Goal: Task Accomplishment & Management: Use online tool/utility

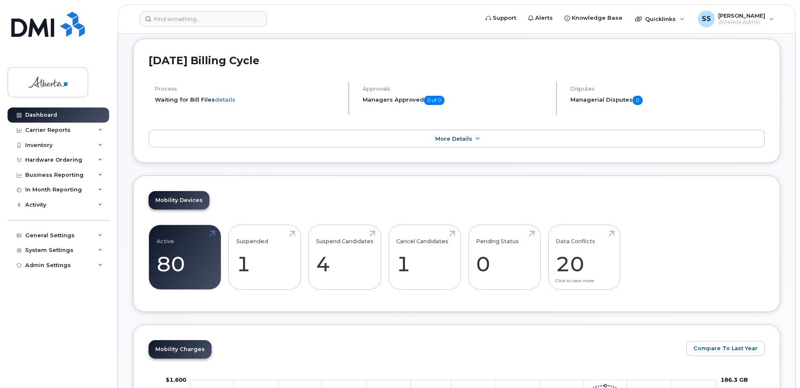
scroll to position [210, 0]
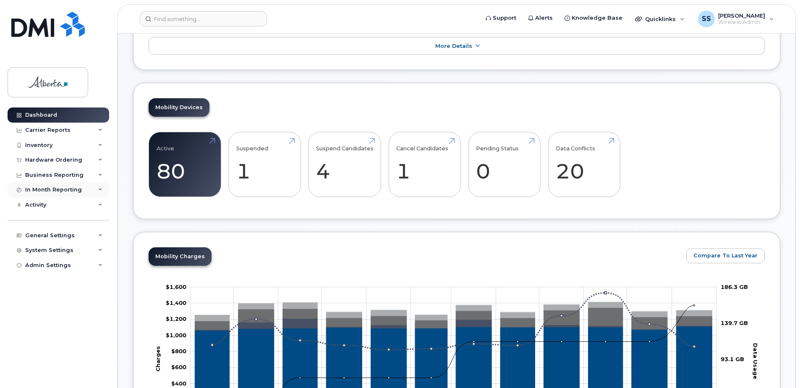
click at [73, 188] on div "In Month Reporting" at bounding box center [53, 189] width 57 height 7
click at [65, 177] on div "Business Reporting" at bounding box center [54, 175] width 58 height 7
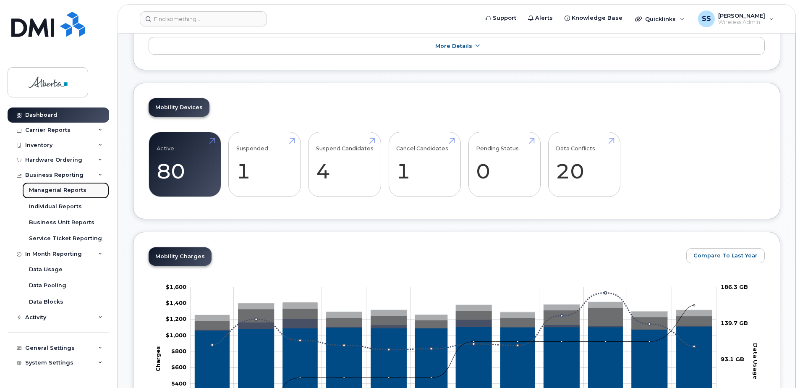
click at [65, 189] on div "Managerial Reports" at bounding box center [57, 190] width 57 height 8
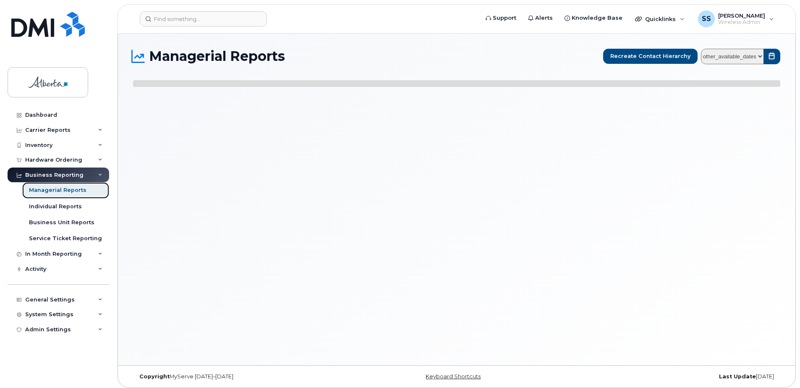
select select
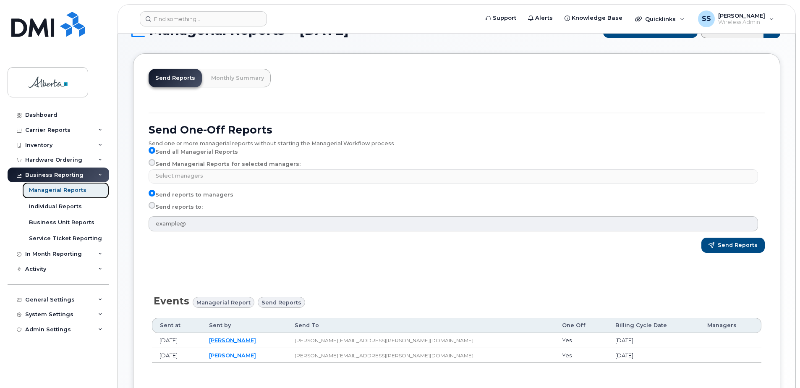
scroll to position [21, 0]
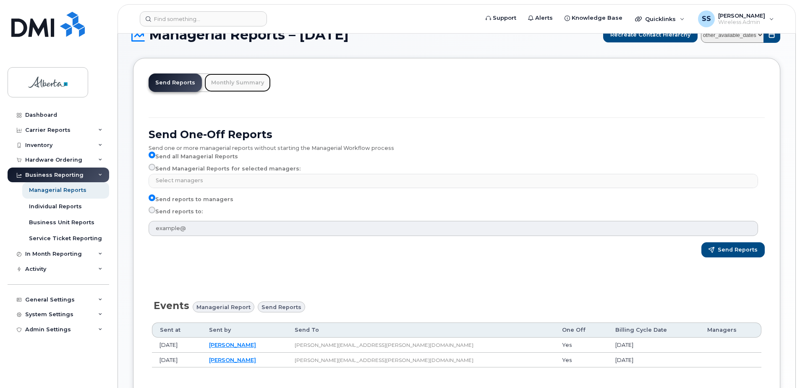
click at [243, 76] on link "Monthly Summary" at bounding box center [237, 82] width 66 height 18
click at [233, 83] on link "Monthly Summary" at bounding box center [237, 82] width 66 height 18
click at [198, 83] on link "Send Reports" at bounding box center [175, 82] width 53 height 18
click at [185, 81] on link "Send Reports" at bounding box center [175, 82] width 53 height 18
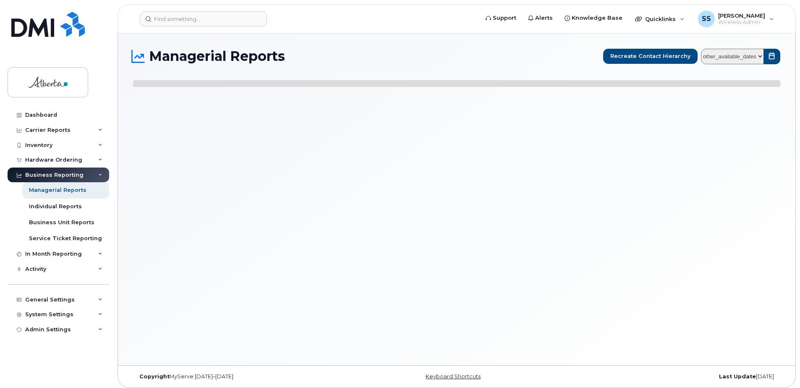
select select
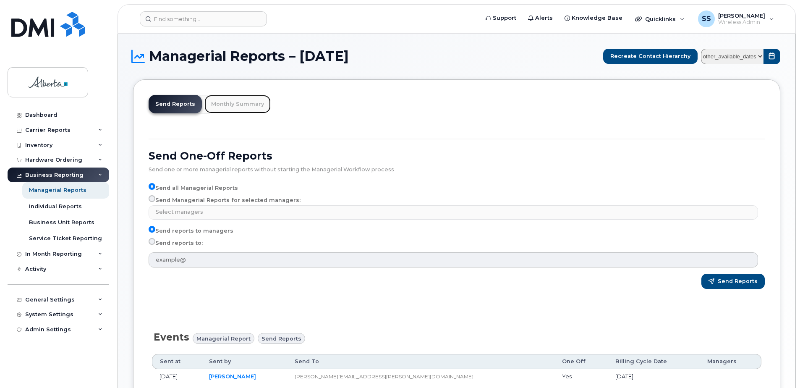
click at [247, 105] on link "Monthly Summary" at bounding box center [237, 104] width 66 height 18
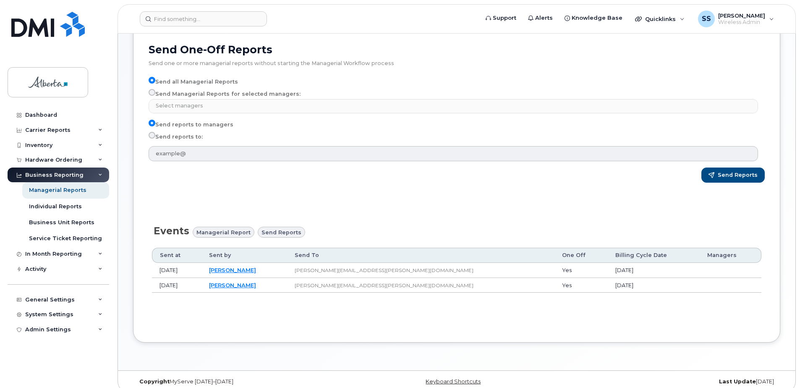
scroll to position [115, 0]
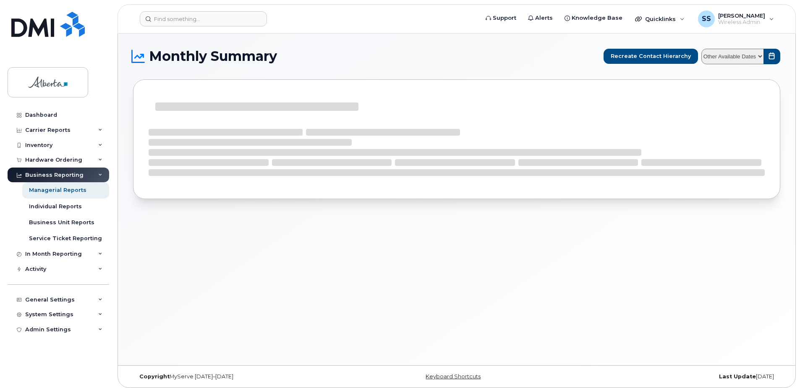
select select
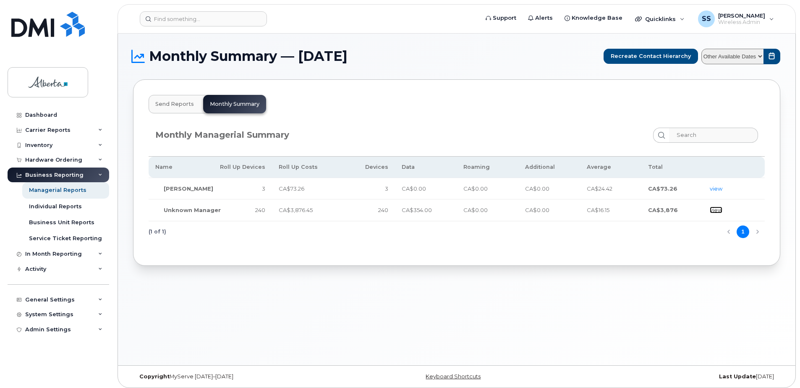
click at [714, 210] on link "view" at bounding box center [715, 209] width 13 height 7
click at [42, 115] on div "Dashboard" at bounding box center [41, 115] width 32 height 7
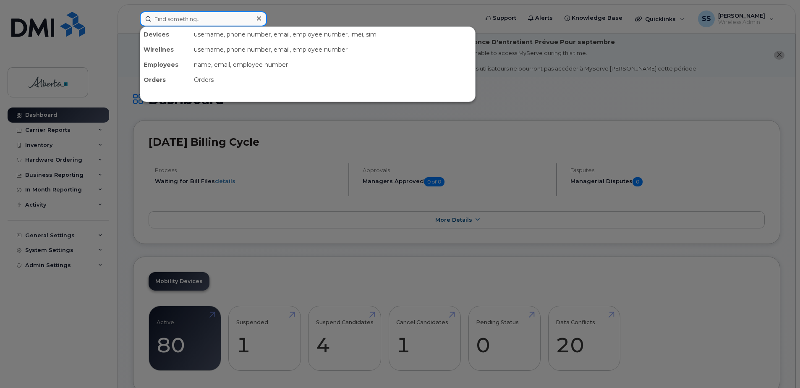
click at [165, 21] on input at bounding box center [203, 18] width 127 height 15
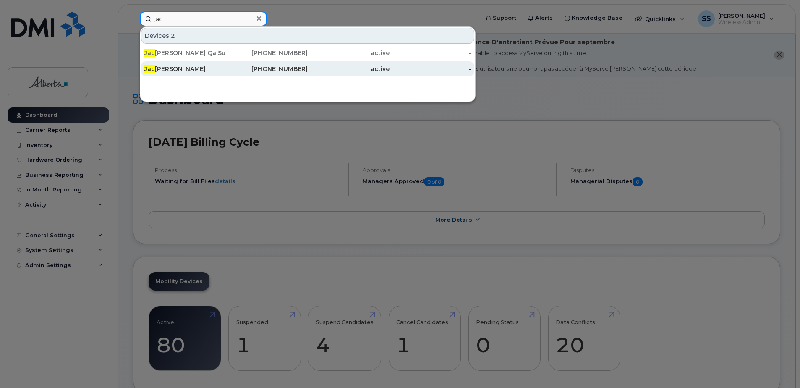
type input "jac"
click at [214, 68] on div "Jac queline Fabian" at bounding box center [185, 69] width 82 height 8
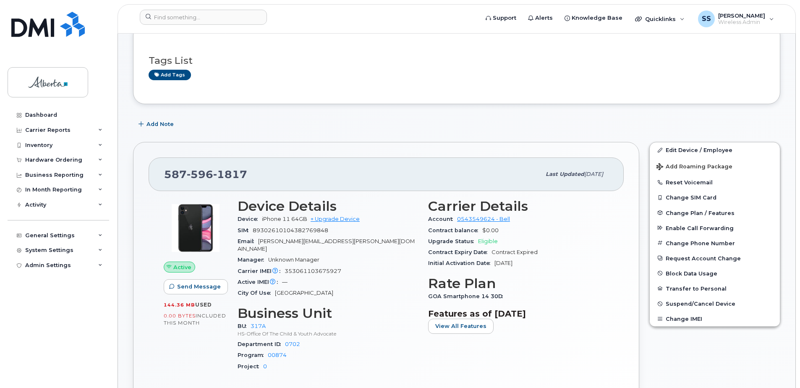
scroll to position [126, 0]
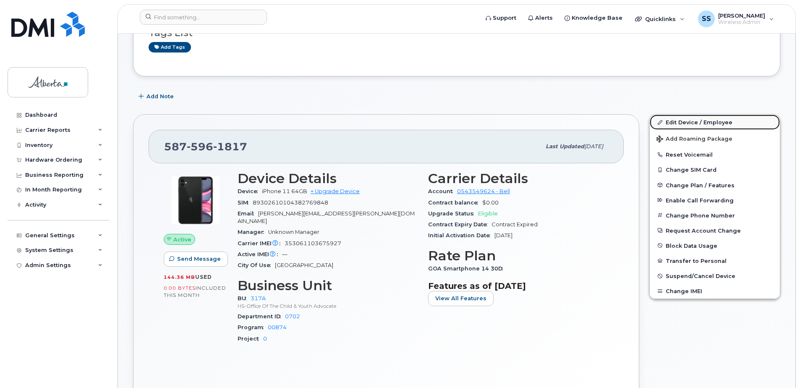
click at [693, 120] on link "Edit Device / Employee" at bounding box center [714, 122] width 130 height 15
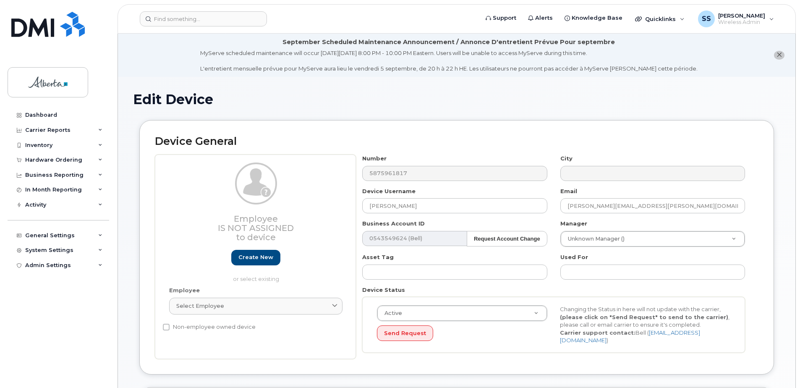
select select "5656540"
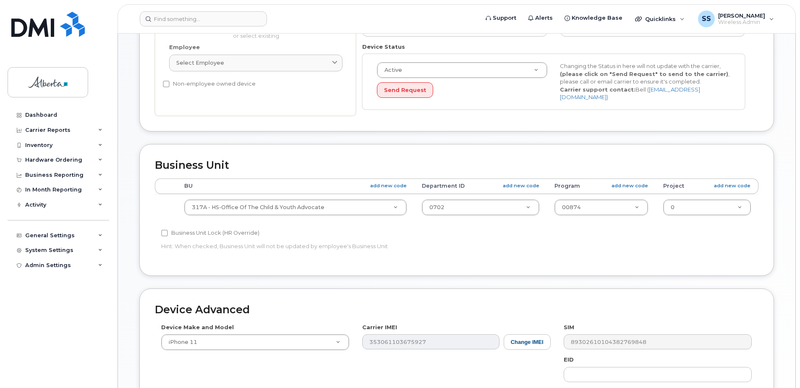
scroll to position [252, 0]
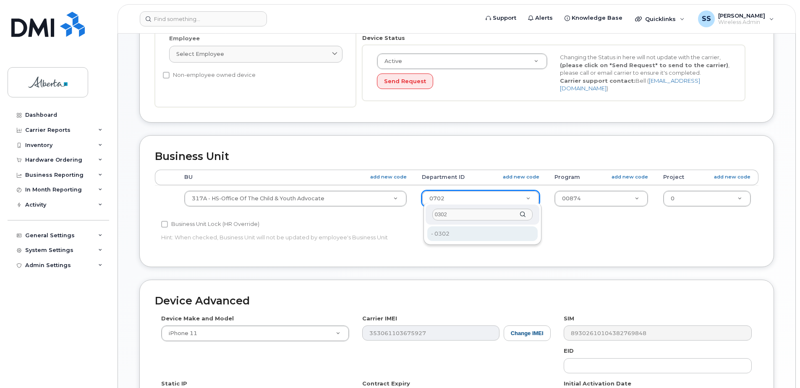
type input "0302"
type input "5656542"
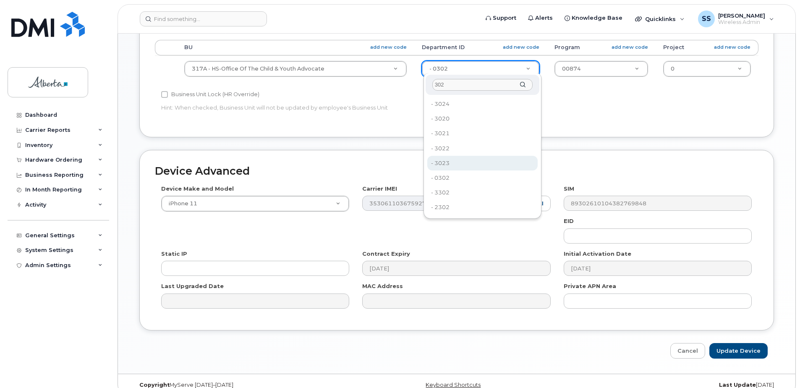
scroll to position [391, 0]
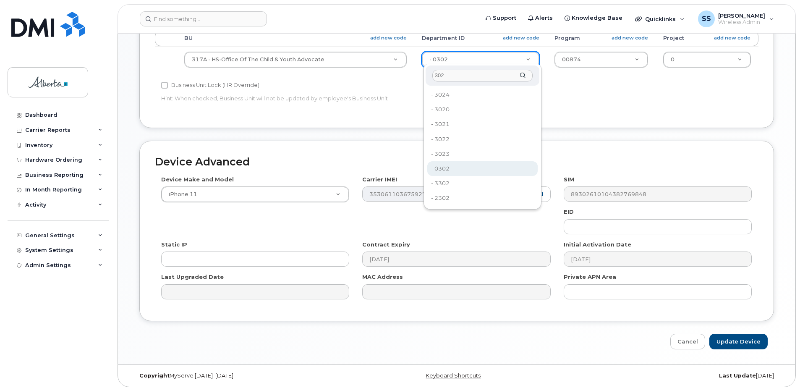
type input "302"
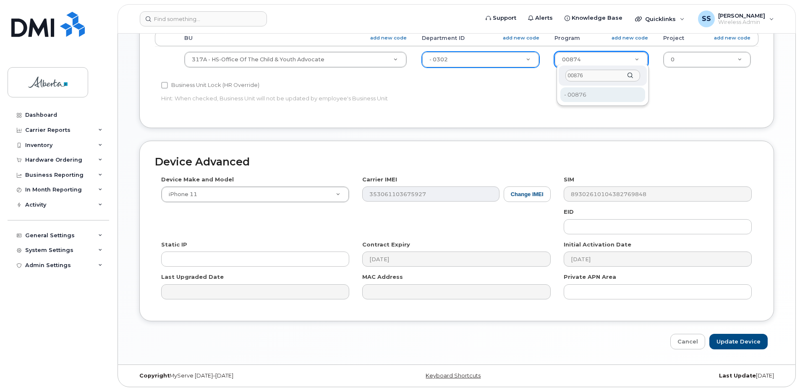
type input "00876"
type input "5656557"
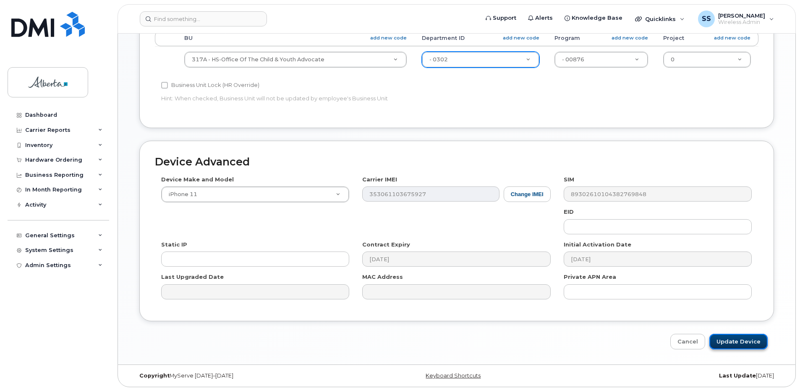
click at [746, 336] on input "Update Device" at bounding box center [738, 342] width 58 height 16
type input "Saving..."
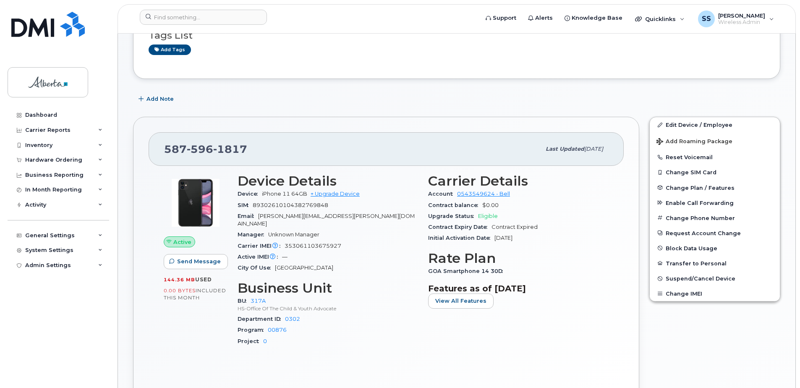
scroll to position [126, 0]
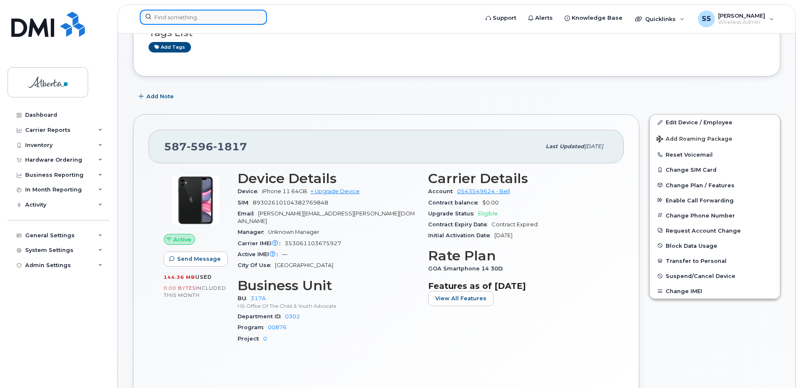
click at [184, 14] on input at bounding box center [203, 17] width 127 height 15
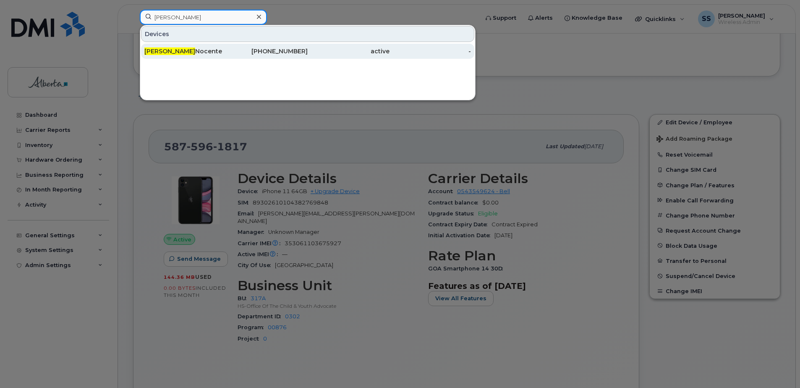
type input "pam"
click at [188, 47] on div "Pam Nocente" at bounding box center [185, 51] width 82 height 15
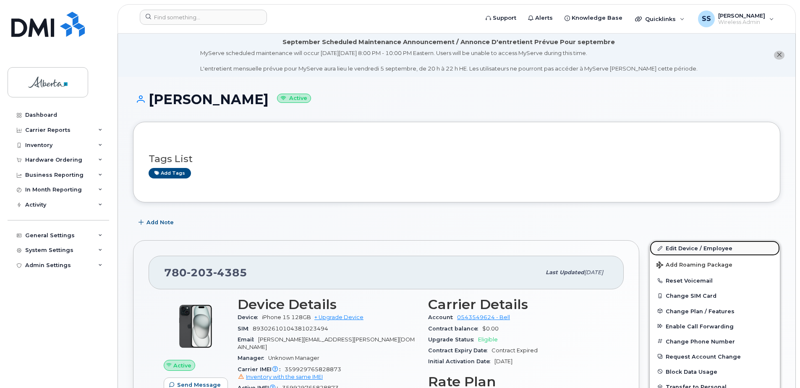
click at [731, 245] on link "Edit Device / Employee" at bounding box center [714, 247] width 130 height 15
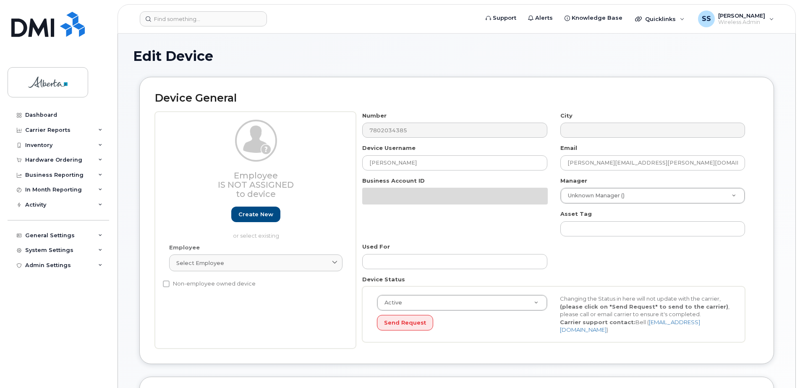
select select "5656540"
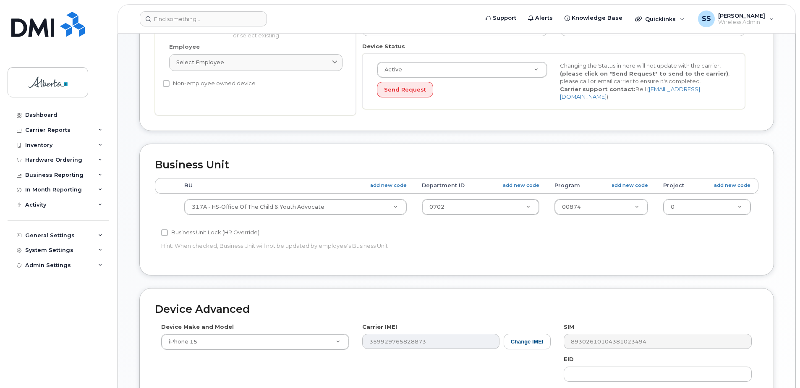
scroll to position [252, 0]
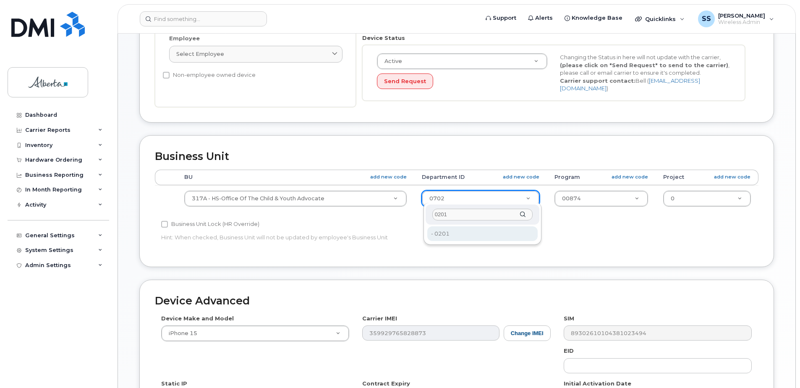
type input "0201"
type input "5656552"
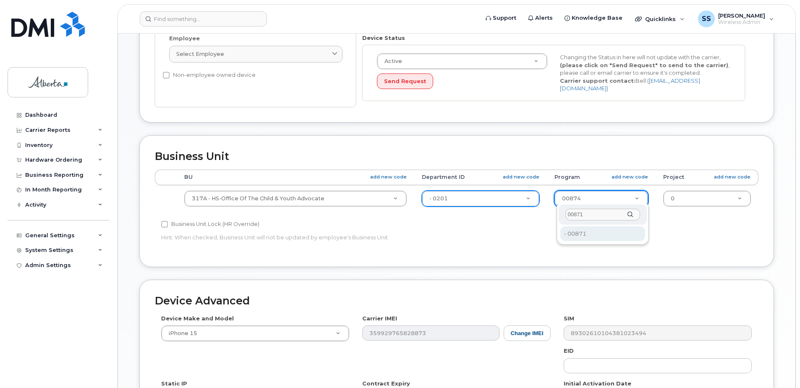
type input "00871"
type input "5656559"
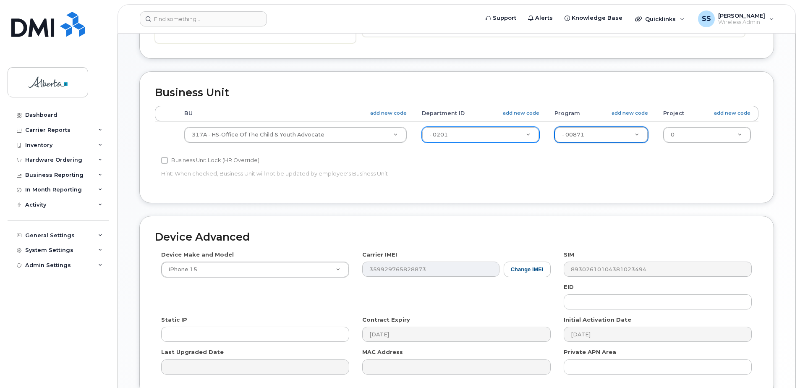
scroll to position [391, 0]
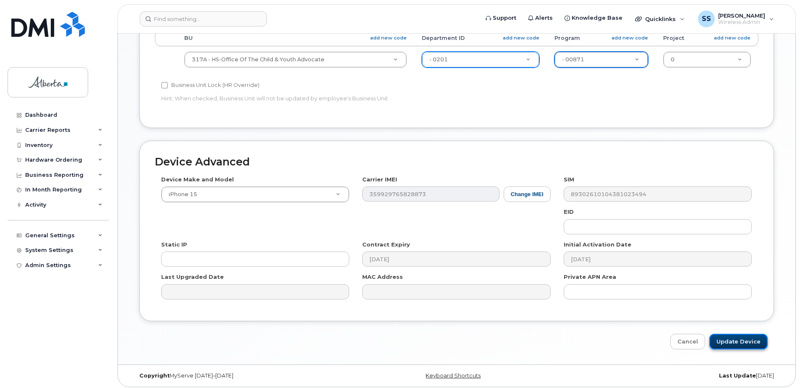
click at [736, 340] on input "Update Device" at bounding box center [738, 342] width 58 height 16
type input "Saving..."
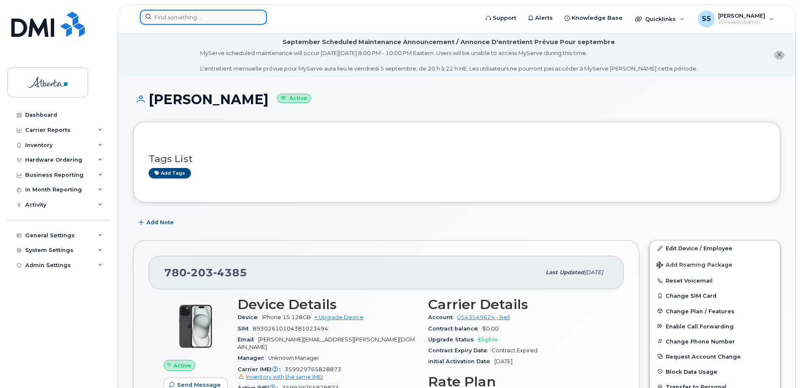
click at [161, 23] on input at bounding box center [203, 17] width 127 height 15
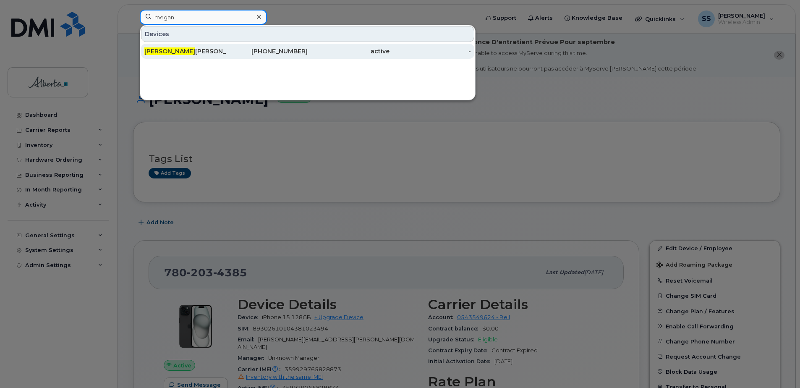
type input "megan"
click at [183, 47] on div "[PERSON_NAME] [PERSON_NAME]" at bounding box center [185, 51] width 82 height 8
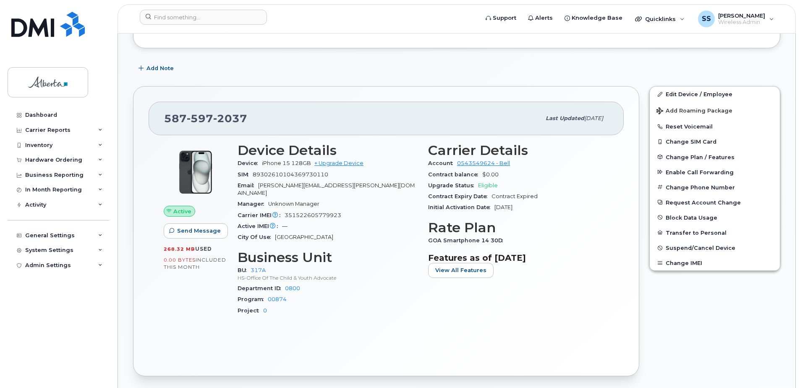
scroll to position [252, 0]
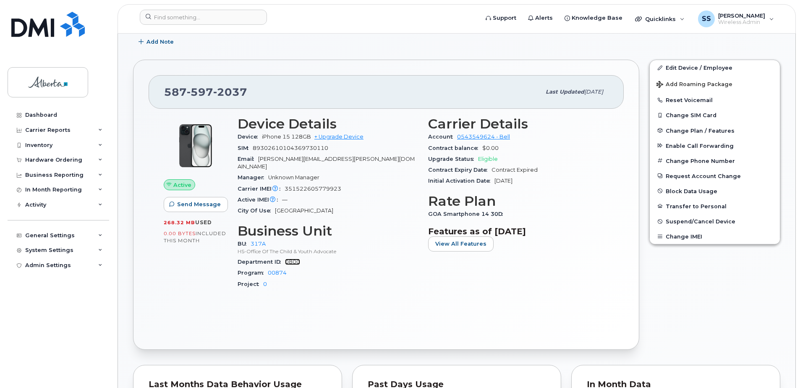
click at [288, 258] on link "0800" at bounding box center [292, 261] width 15 height 6
click at [52, 116] on div "Dashboard" at bounding box center [41, 115] width 32 height 7
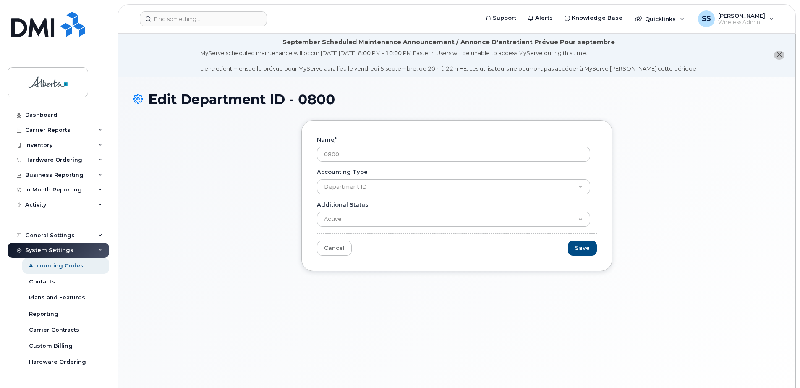
drag, startPoint x: 355, startPoint y: 155, endPoint x: 294, endPoint y: 148, distance: 62.1
click at [294, 148] on div "Name * 0800 Accounting Type BU Department ID Program Project Additional Status …" at bounding box center [456, 202] width 647 height 164
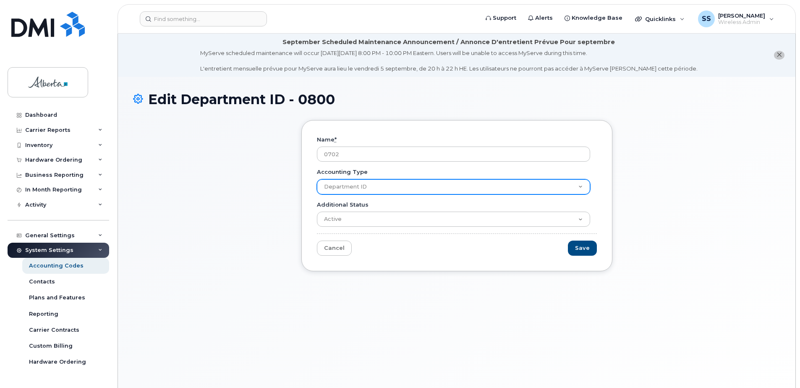
type input "0702"
click at [375, 186] on select "BU Department ID Program Project" at bounding box center [453, 186] width 273 height 15
click at [365, 189] on select "BU Department ID Program Project" at bounding box center [453, 186] width 273 height 15
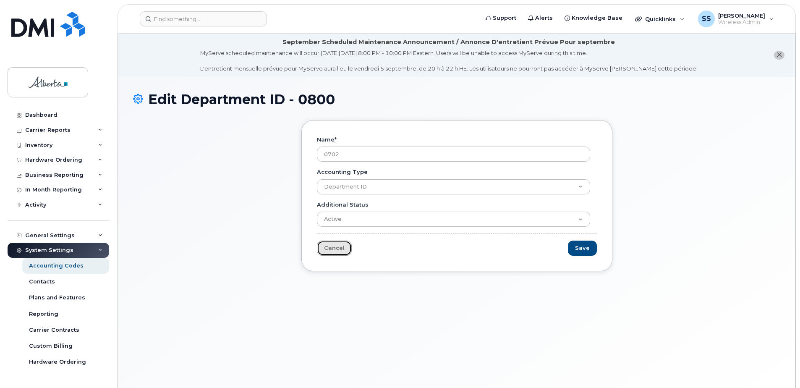
click at [331, 245] on link "Cancel" at bounding box center [334, 248] width 35 height 16
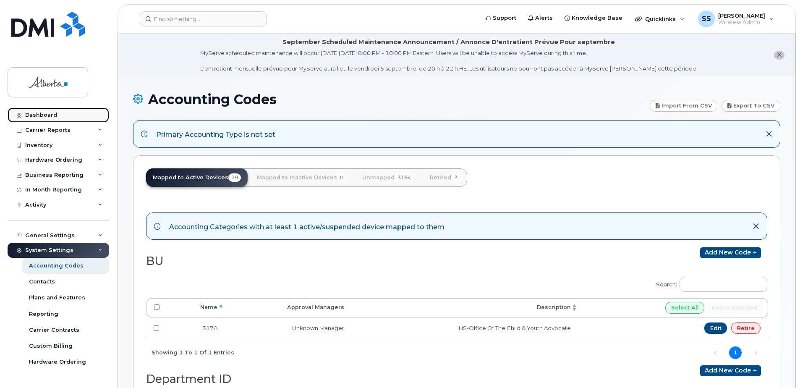
click at [41, 114] on div "Dashboard" at bounding box center [41, 115] width 32 height 7
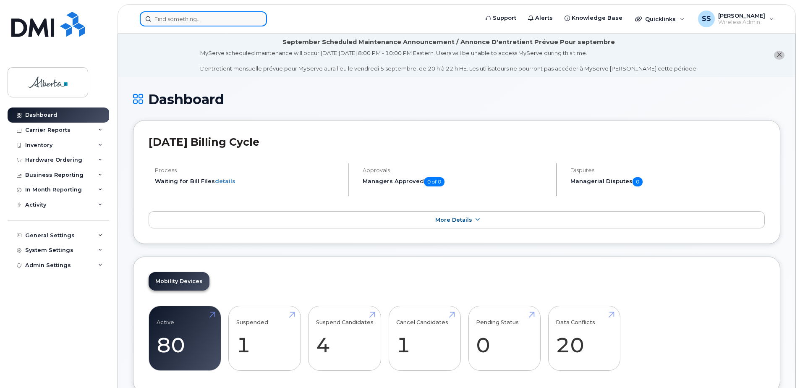
click at [173, 20] on input at bounding box center [203, 18] width 127 height 15
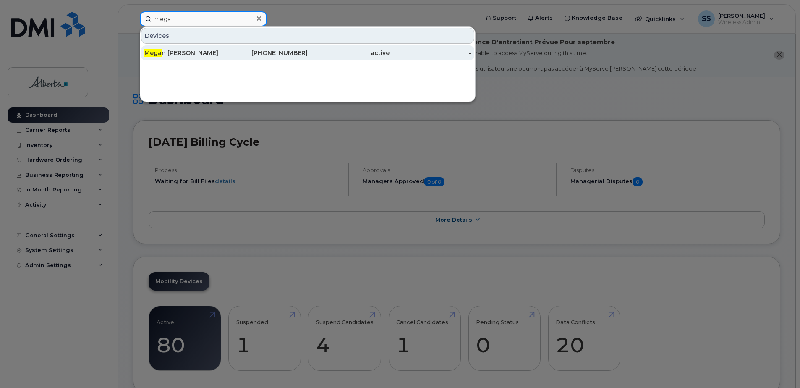
type input "mega"
click at [184, 52] on div "Mega n Neudecker Merpaw" at bounding box center [185, 53] width 82 height 8
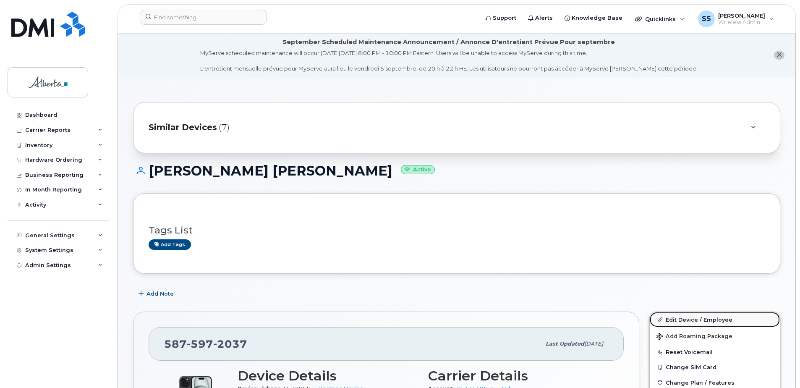
click at [702, 316] on link "Edit Device / Employee" at bounding box center [714, 319] width 130 height 15
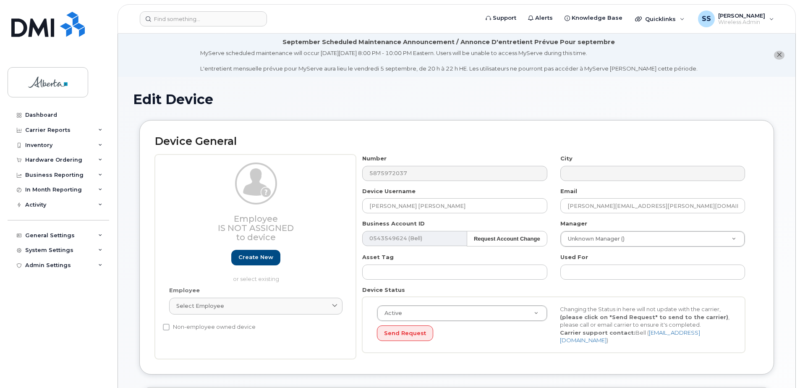
select select "5656540"
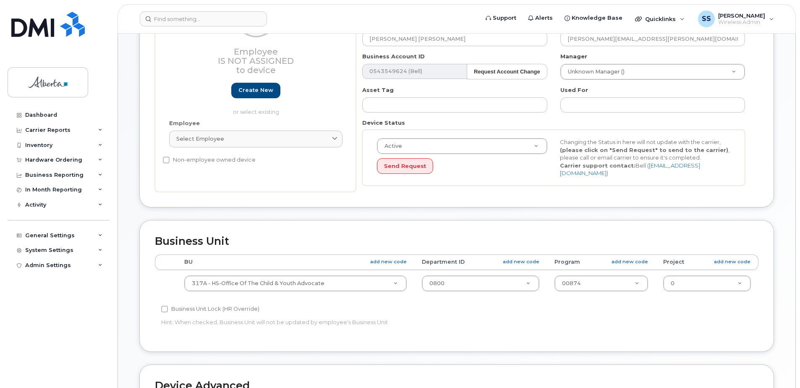
scroll to position [252, 0]
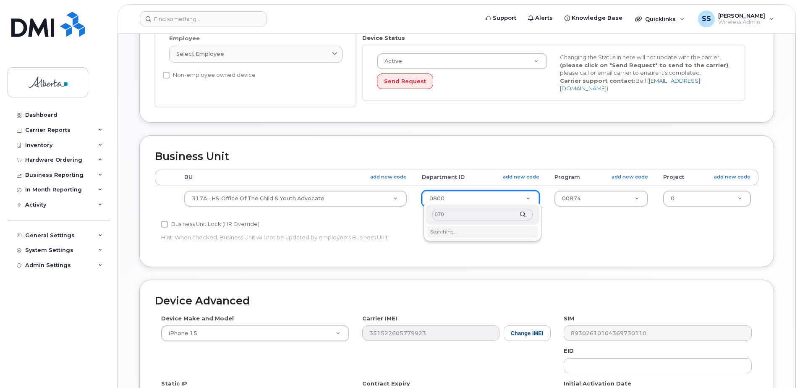
type input "0702"
type input "5656553"
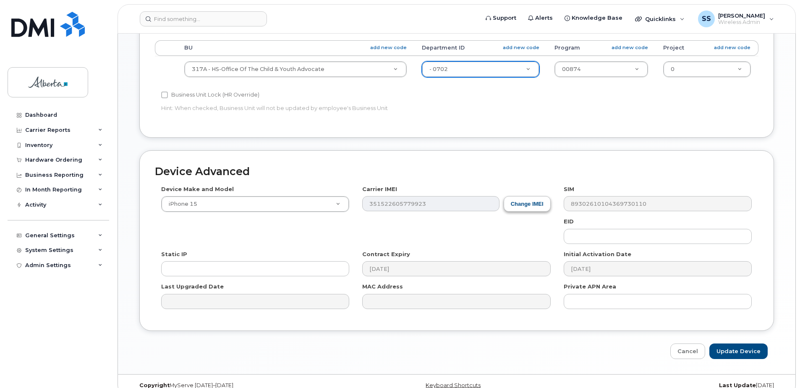
scroll to position [391, 0]
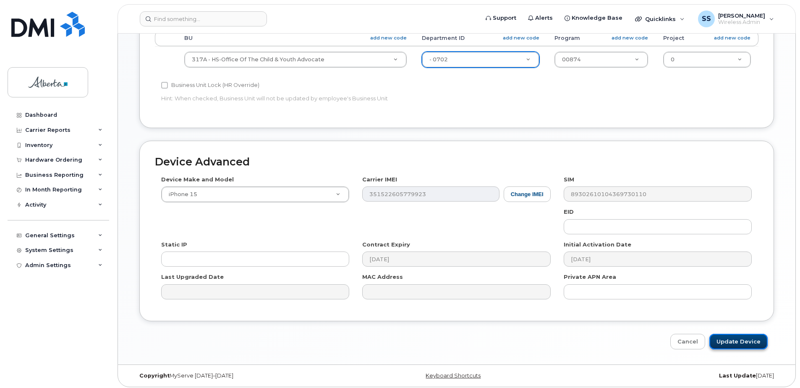
click at [758, 342] on input "Update Device" at bounding box center [738, 342] width 58 height 16
type input "Saving..."
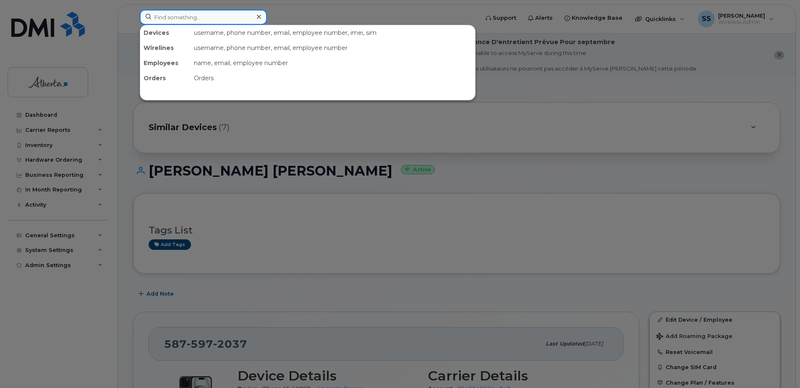
click at [172, 18] on input at bounding box center [203, 17] width 127 height 15
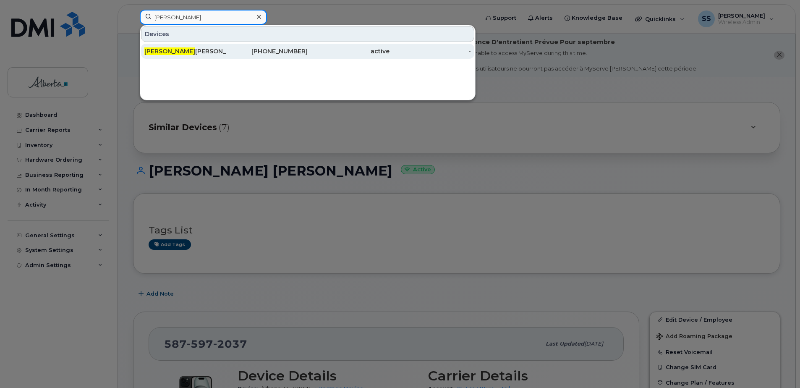
type input "[PERSON_NAME]"
click at [171, 51] on div "[PERSON_NAME]" at bounding box center [185, 51] width 82 height 8
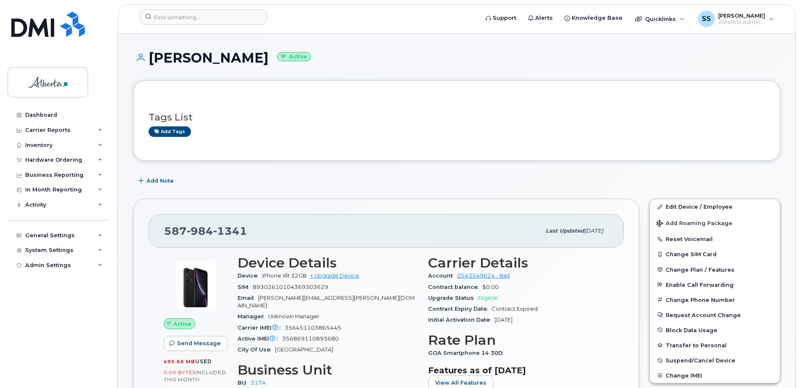
scroll to position [168, 0]
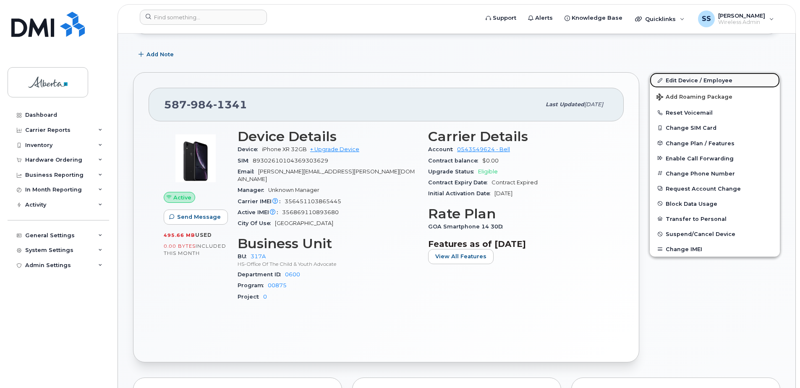
click at [701, 82] on link "Edit Device / Employee" at bounding box center [714, 80] width 130 height 15
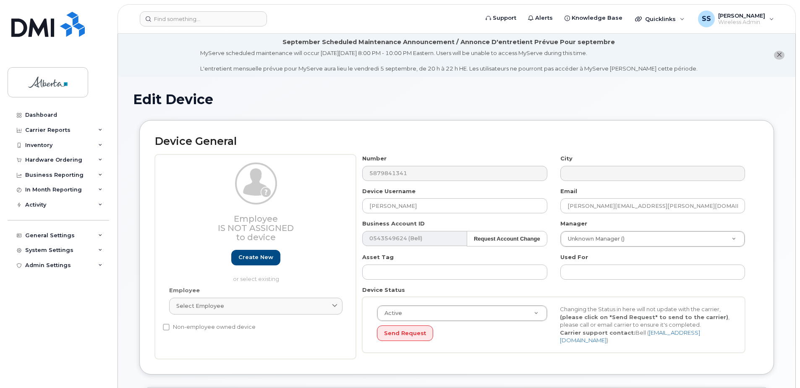
select select "5656540"
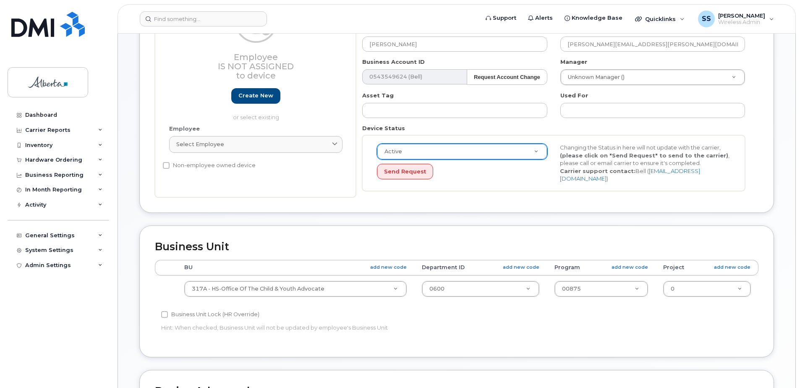
scroll to position [210, 0]
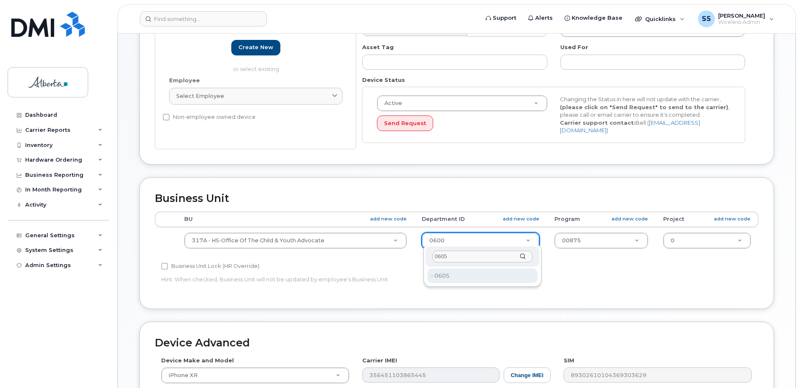
type input "0605"
type input "5739039"
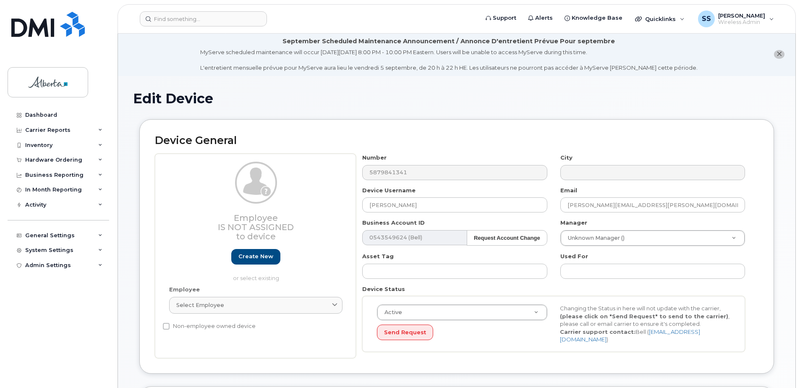
scroll to position [0, 0]
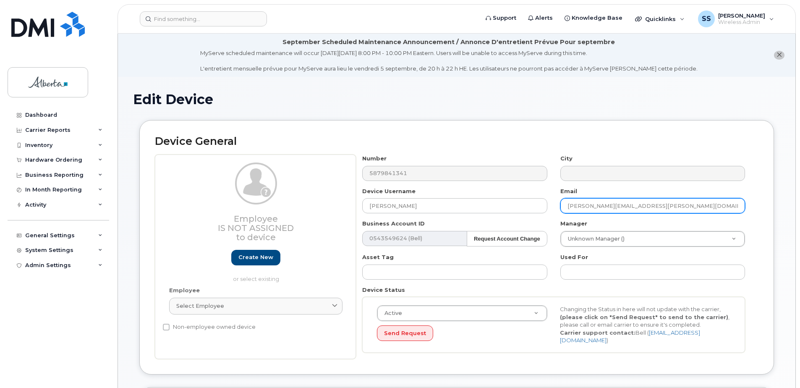
drag, startPoint x: 659, startPoint y: 204, endPoint x: 456, endPoint y: 196, distance: 203.2
click at [456, 196] on div "Number 5879841341 City Device Username Karen Hamilton Email karen.hamilton@ocya…" at bounding box center [554, 256] width 396 height 204
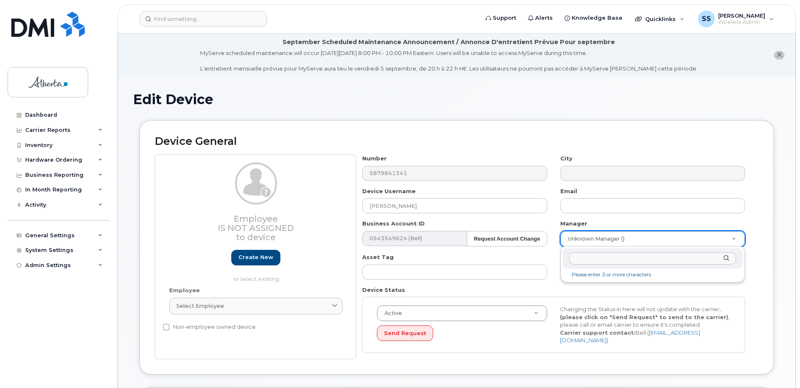
click at [618, 276] on li "Please enter 3 or more characters" at bounding box center [652, 274] width 177 height 9
click at [605, 255] on input "text" at bounding box center [652, 258] width 167 height 12
type input "bolu"
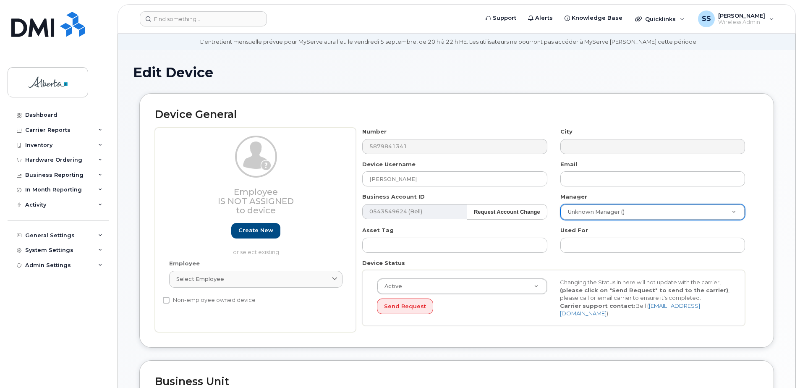
scroll to position [42, 0]
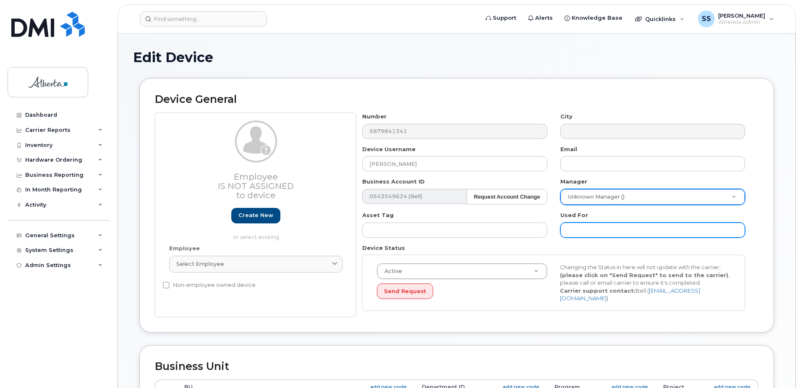
click at [589, 229] on input "text" at bounding box center [652, 229] width 185 height 15
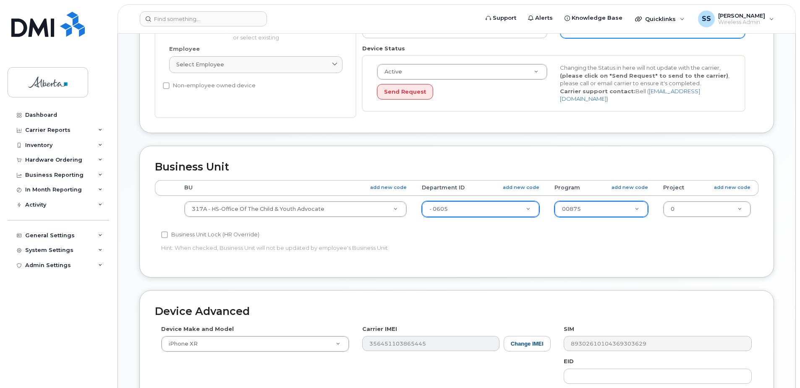
scroll to position [391, 0]
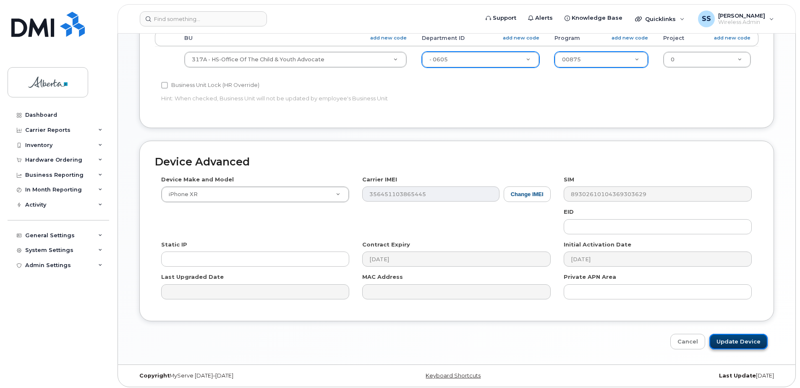
click at [762, 339] on input "Update Device" at bounding box center [738, 342] width 58 height 16
type input "Saving..."
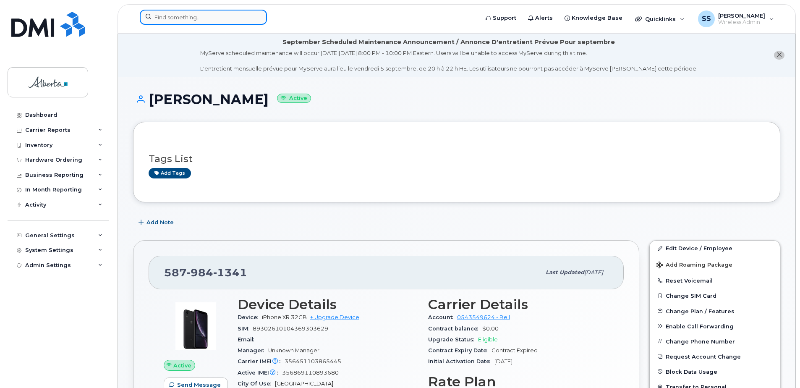
click at [244, 14] on input at bounding box center [203, 17] width 127 height 15
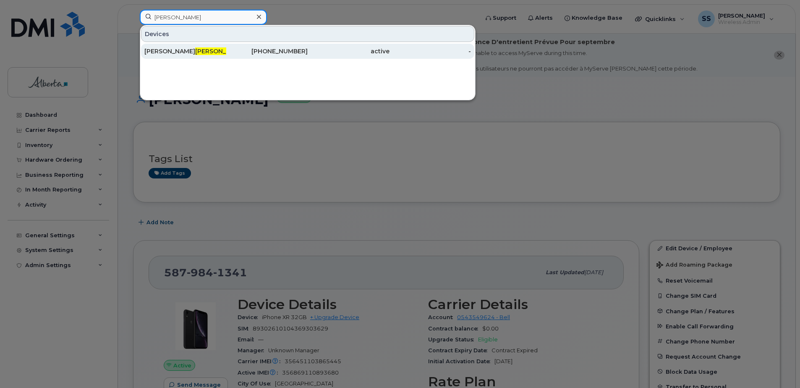
type input "[PERSON_NAME]"
click at [195, 50] on span "[PERSON_NAME]" at bounding box center [220, 51] width 51 height 8
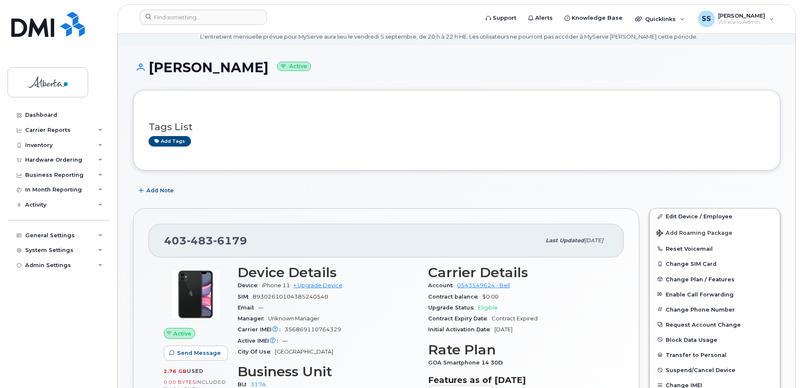
scroll to position [84, 0]
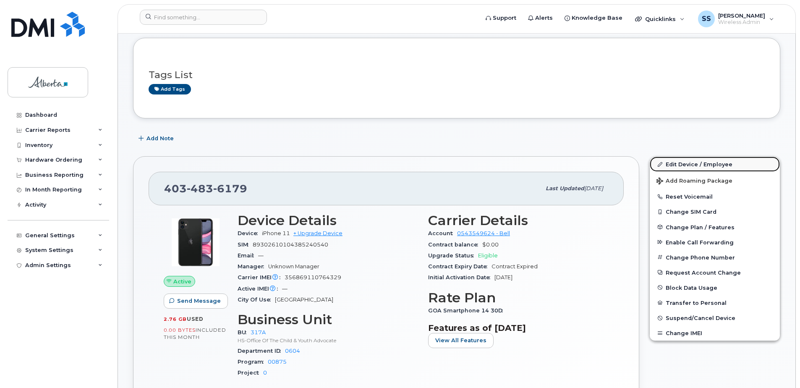
click at [707, 165] on link "Edit Device / Employee" at bounding box center [714, 163] width 130 height 15
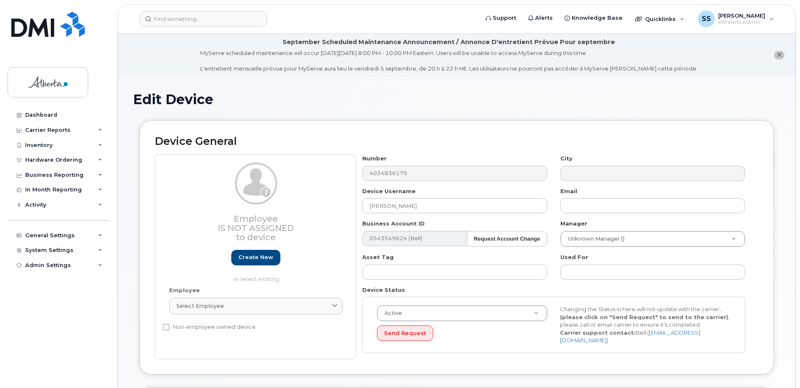
select select "5656540"
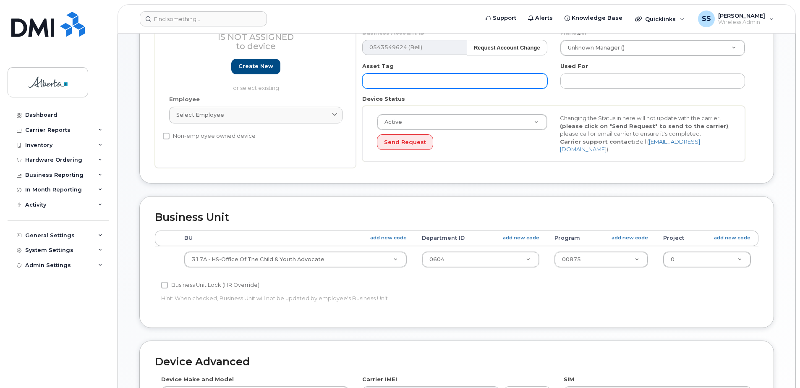
scroll to position [252, 0]
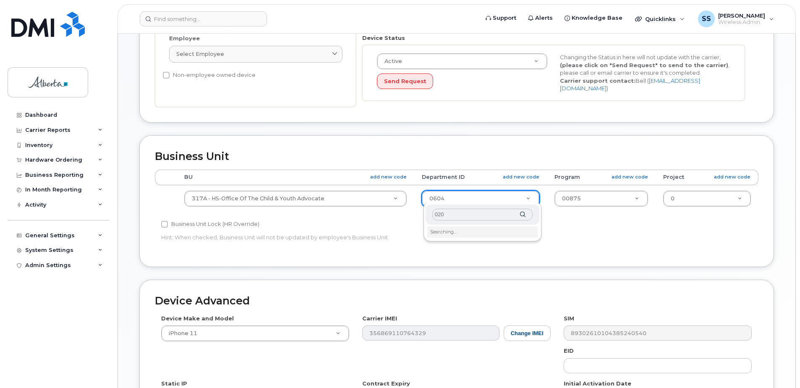
type input "0201"
type input "5656552"
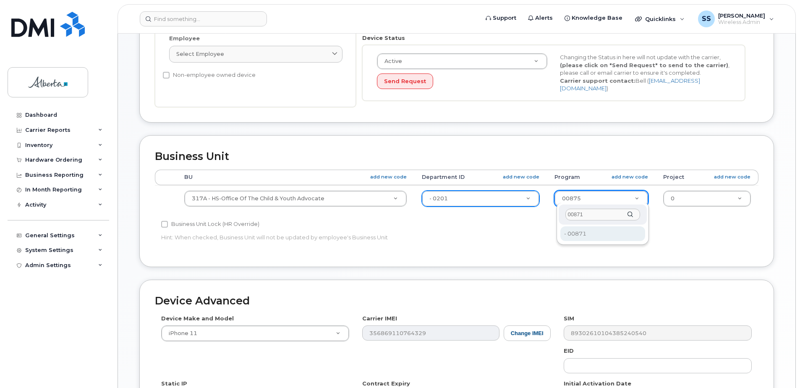
type input "00871"
type input "5656559"
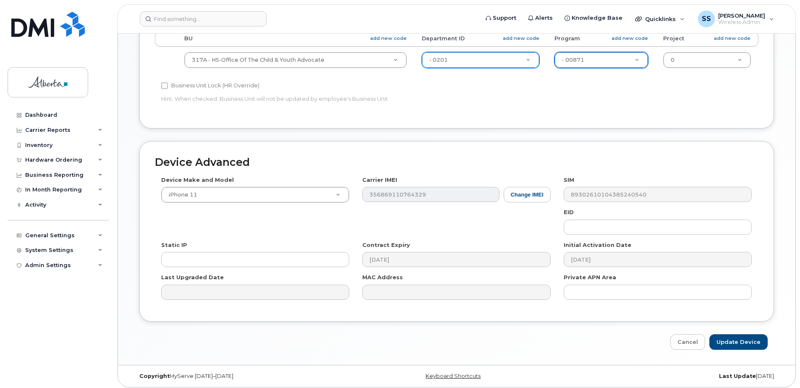
scroll to position [391, 0]
click at [735, 337] on input "Update Device" at bounding box center [738, 342] width 58 height 16
type input "Saving..."
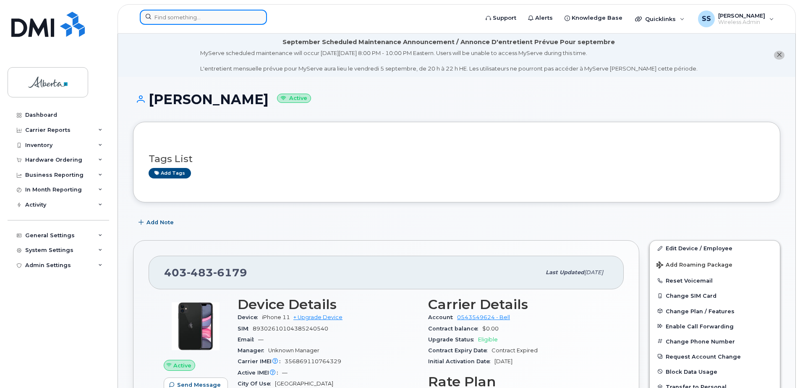
click at [172, 17] on input at bounding box center [203, 17] width 127 height 15
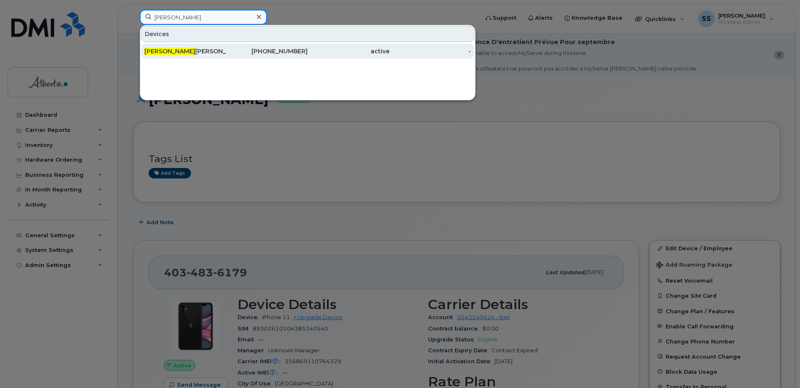
type input "[PERSON_NAME]"
click at [170, 48] on div "Kim Spicer" at bounding box center [185, 51] width 82 height 8
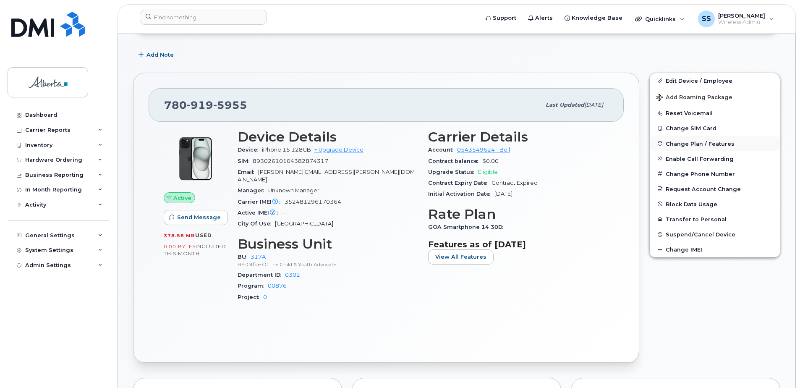
scroll to position [168, 0]
click at [693, 78] on link "Edit Device / Employee" at bounding box center [714, 80] width 130 height 15
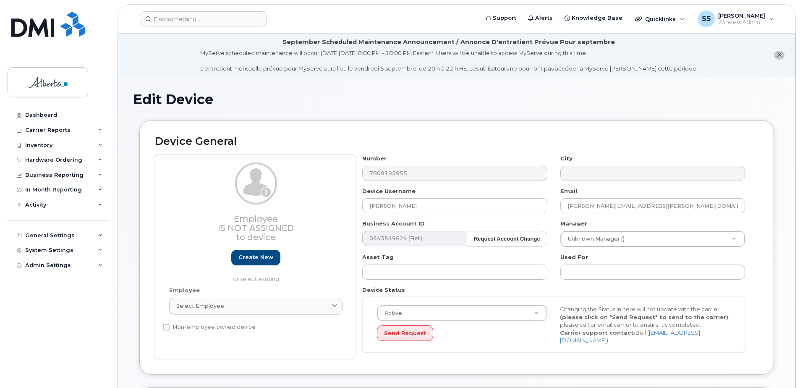
select select "5656540"
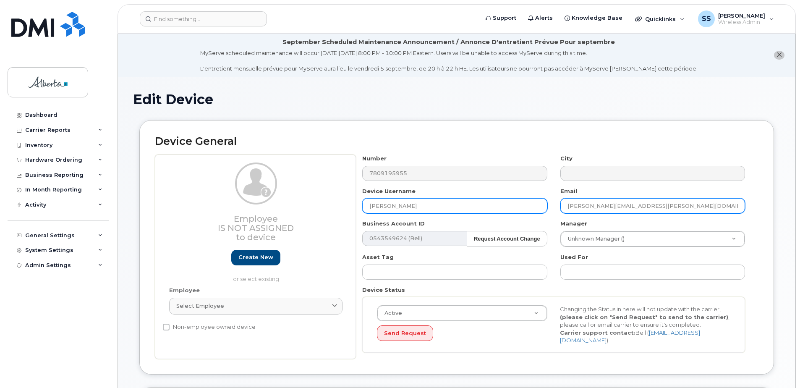
drag, startPoint x: 704, startPoint y: 204, endPoint x: 499, endPoint y: 203, distance: 204.7
click at [499, 203] on div "Number 7809195955 City Device Username [PERSON_NAME] Email [PERSON_NAME][EMAIL_…" at bounding box center [554, 256] width 396 height 204
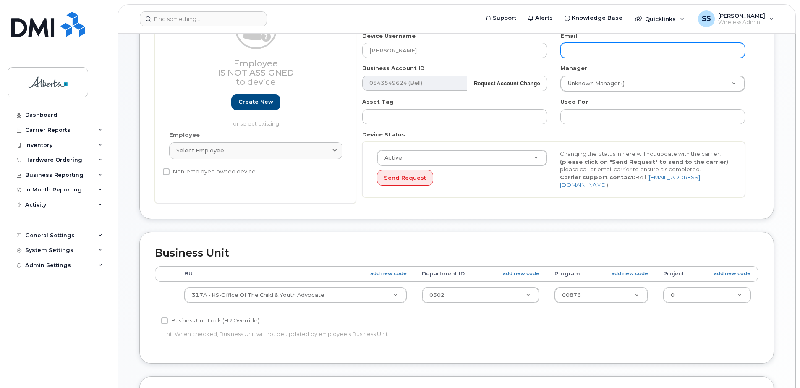
scroll to position [210, 0]
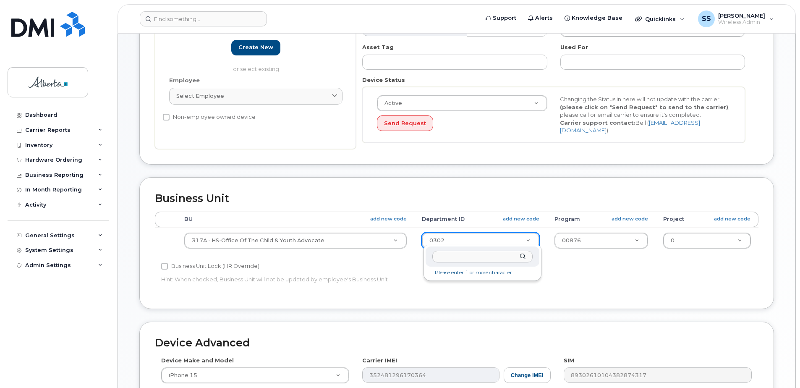
click at [492, 255] on input "text" at bounding box center [482, 256] width 100 height 12
type input "0303"
type input "5738589"
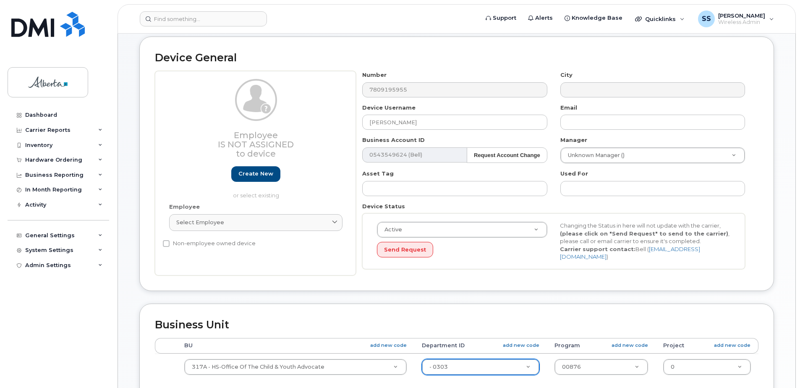
scroll to position [0, 0]
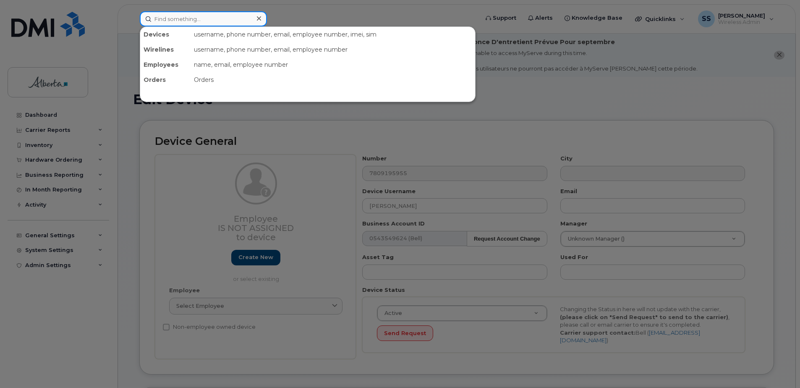
click at [198, 21] on input at bounding box center [203, 18] width 127 height 15
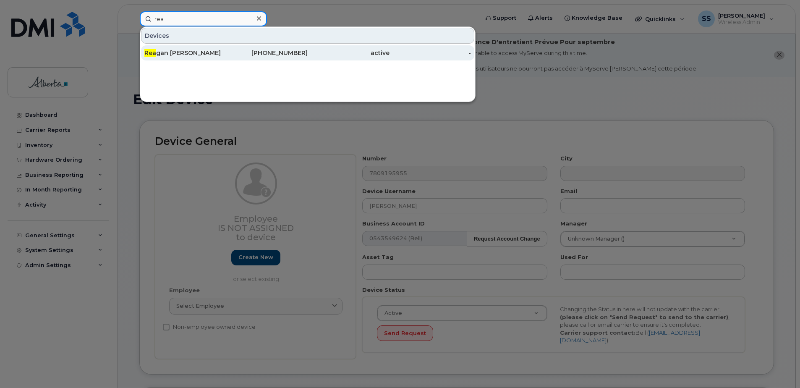
type input "rea"
click at [178, 57] on div "Rea gan Hyde" at bounding box center [185, 52] width 82 height 15
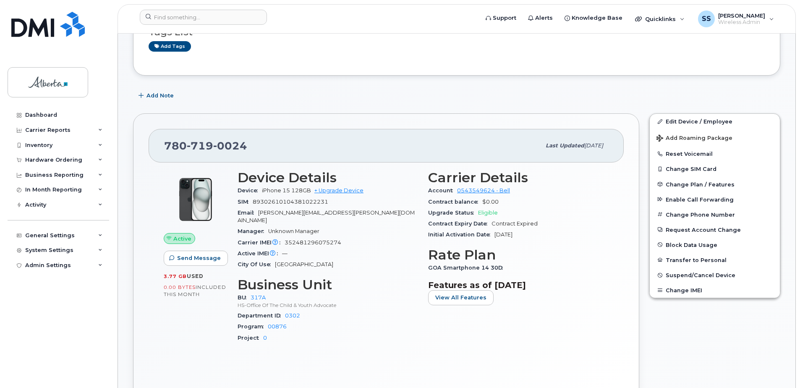
scroll to position [126, 0]
click at [691, 123] on link "Edit Device / Employee" at bounding box center [714, 122] width 130 height 15
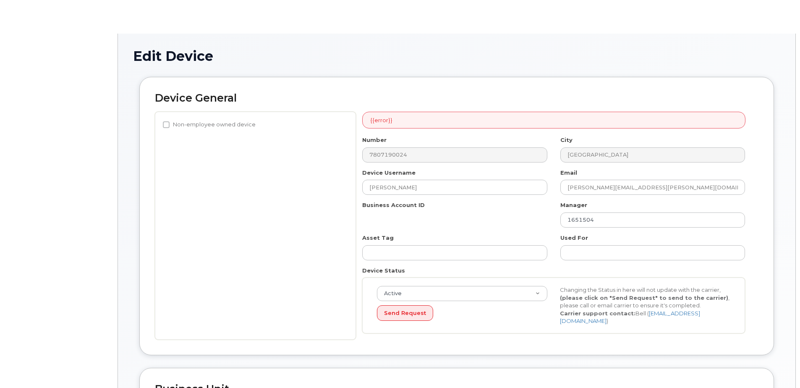
select select "5656540"
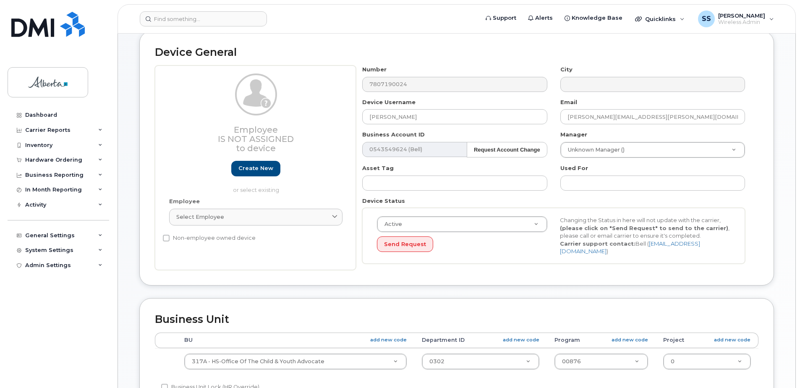
scroll to position [294, 0]
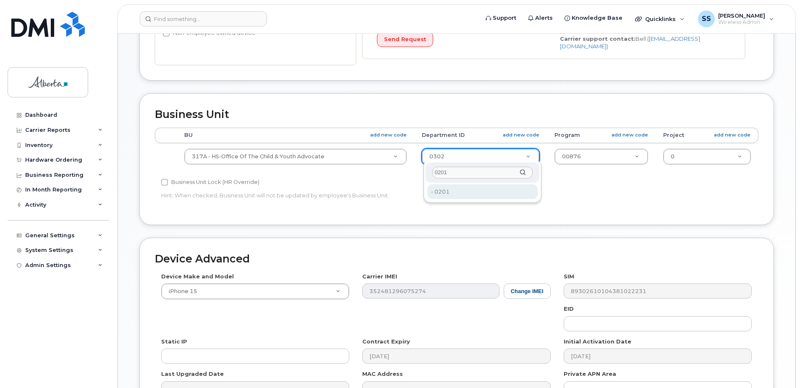
type input "0201"
drag, startPoint x: 455, startPoint y: 190, endPoint x: 572, endPoint y: 165, distance: 120.0
type input "5656552"
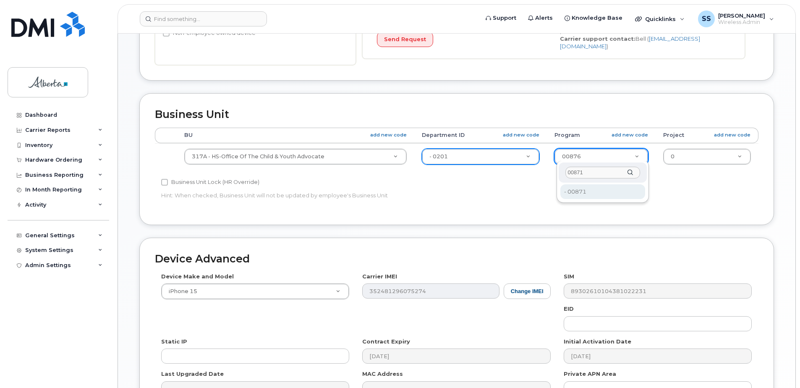
type input "00871"
type input "5656559"
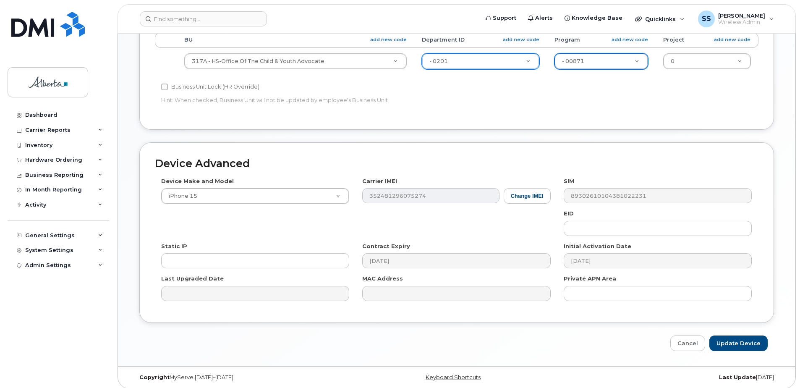
scroll to position [391, 0]
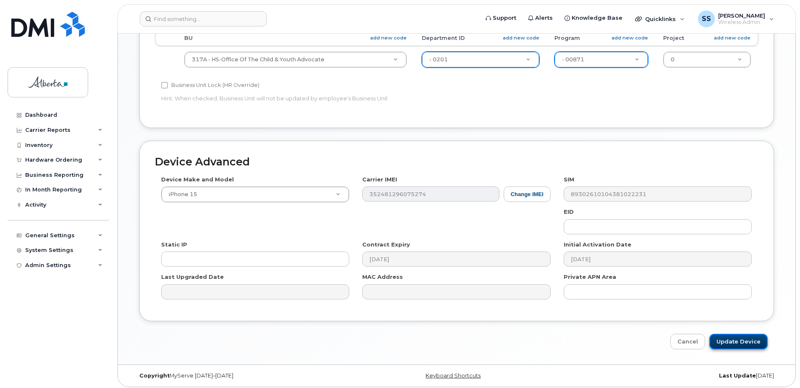
click at [730, 341] on input "Update Device" at bounding box center [738, 342] width 58 height 16
type input "Saving..."
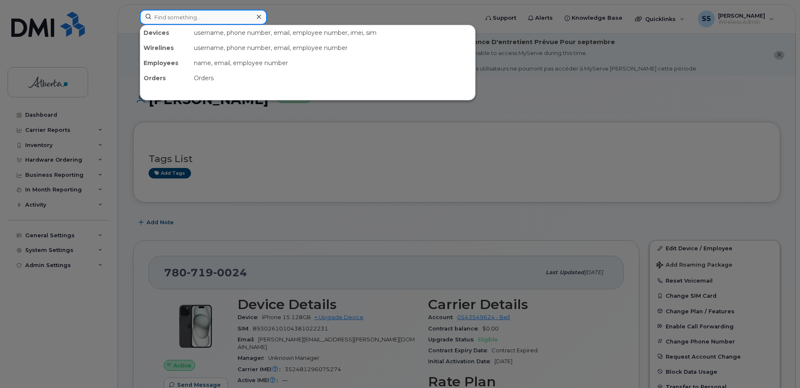
click at [184, 17] on input at bounding box center [203, 17] width 127 height 15
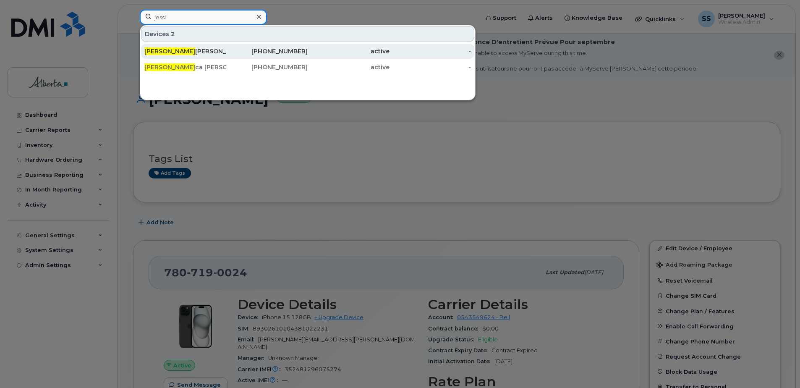
type input "jessi"
click at [186, 52] on div "Jessi Jamieson" at bounding box center [185, 51] width 82 height 8
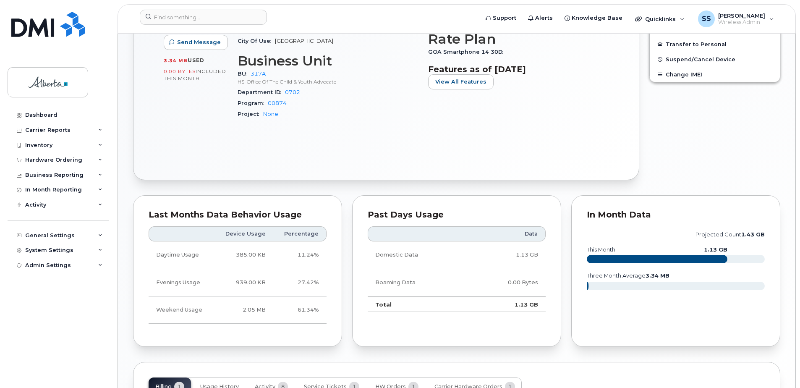
scroll to position [460, 0]
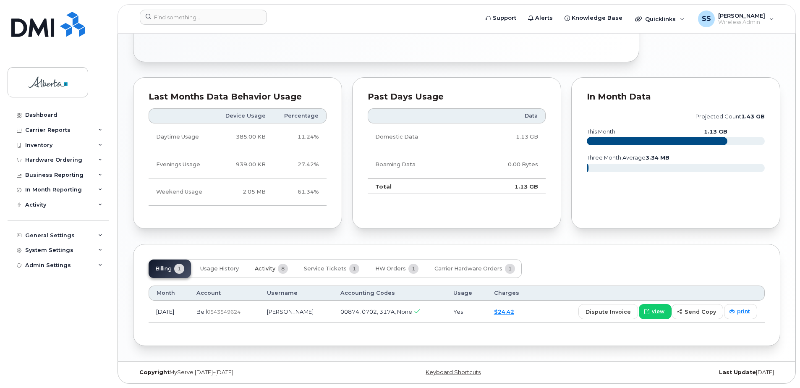
click at [266, 268] on span "Activity" at bounding box center [265, 268] width 21 height 7
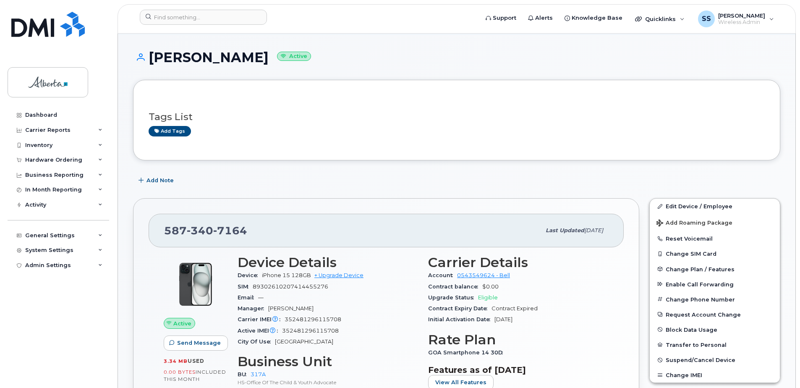
scroll to position [0, 0]
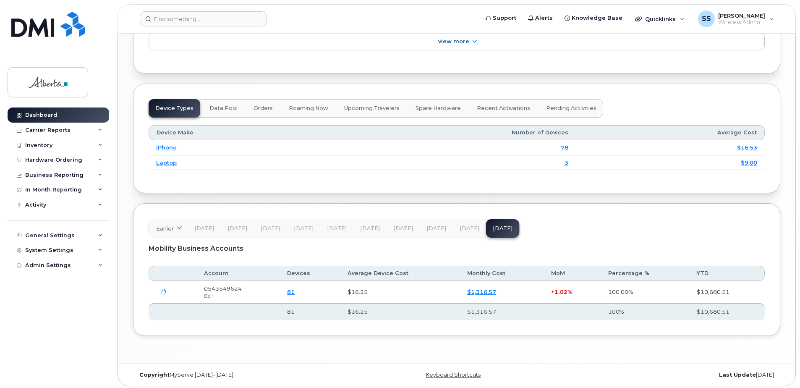
scroll to position [991, 0]
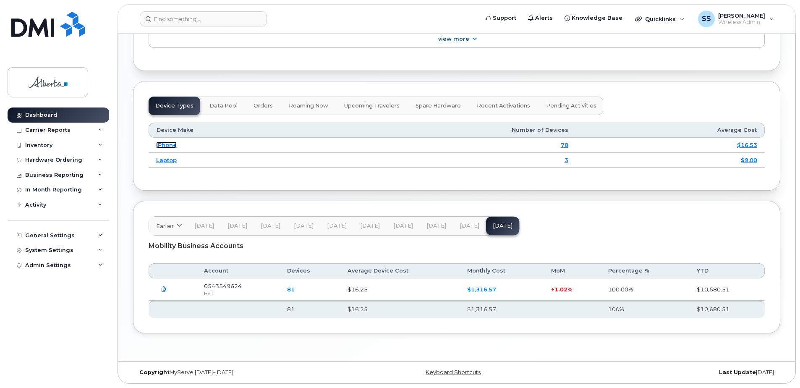
click at [170, 144] on link "iPhone" at bounding box center [166, 144] width 21 height 7
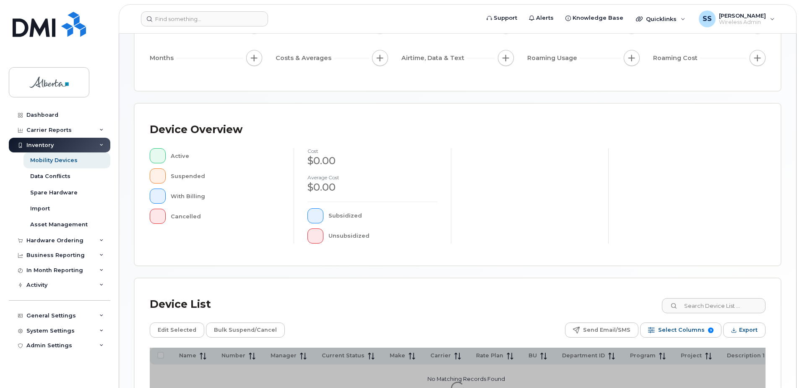
scroll to position [192, 0]
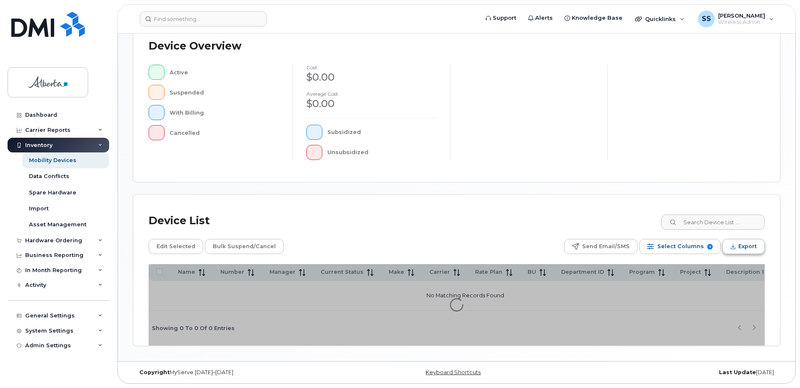
click at [730, 247] on button "Export" at bounding box center [743, 246] width 42 height 15
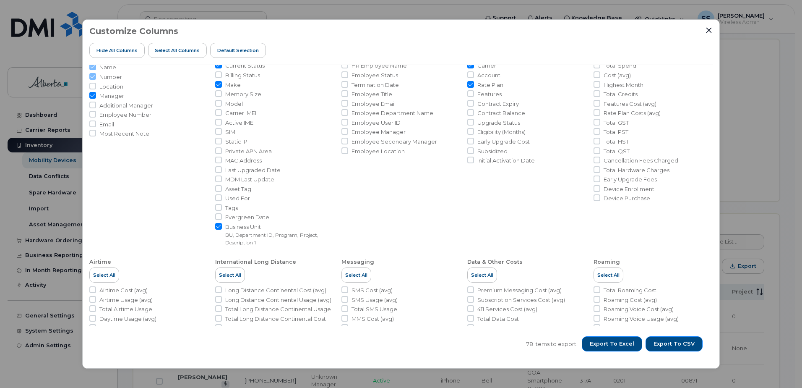
scroll to position [84, 0]
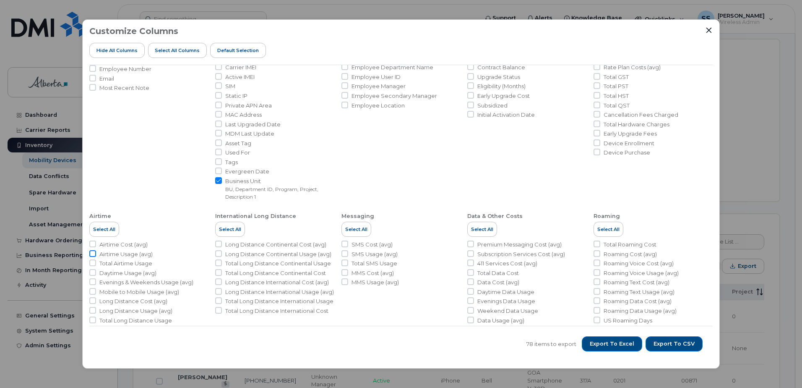
click at [91, 254] on input "Airtime Usage (avg)" at bounding box center [92, 253] width 7 height 7
checkbox input "true"
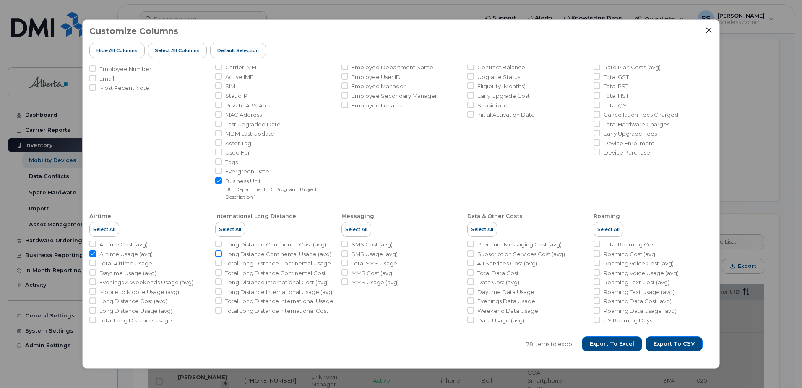
click at [219, 254] on input "Long Distance Continental Usage (avg)" at bounding box center [218, 253] width 7 height 7
checkbox input "true"
click at [342, 254] on input "SMS Usage (avg)" at bounding box center [344, 253] width 7 height 7
checkbox input "true"
click at [469, 320] on input "Data Usage (avg)" at bounding box center [470, 319] width 7 height 7
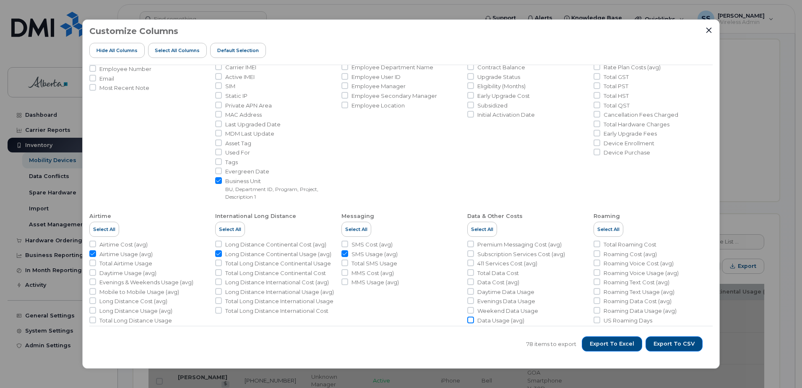
checkbox input "true"
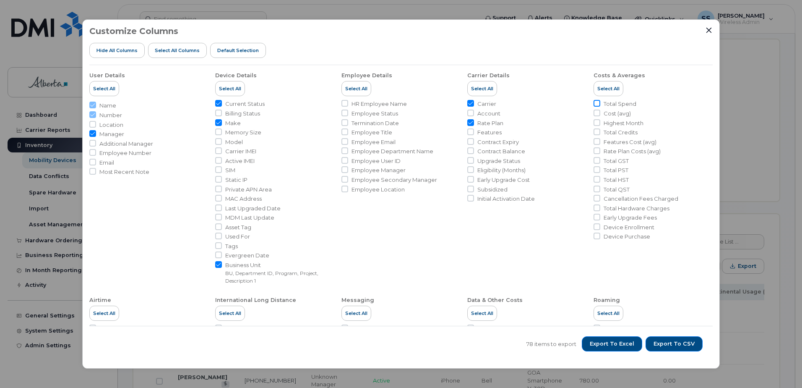
click at [596, 104] on input "Total Spend" at bounding box center [597, 103] width 7 height 7
checkbox input "true"
drag, startPoint x: 344, startPoint y: 104, endPoint x: 342, endPoint y: 126, distance: 22.3
click at [344, 104] on input "HR Employee Name" at bounding box center [344, 103] width 7 height 7
checkbox input "true"
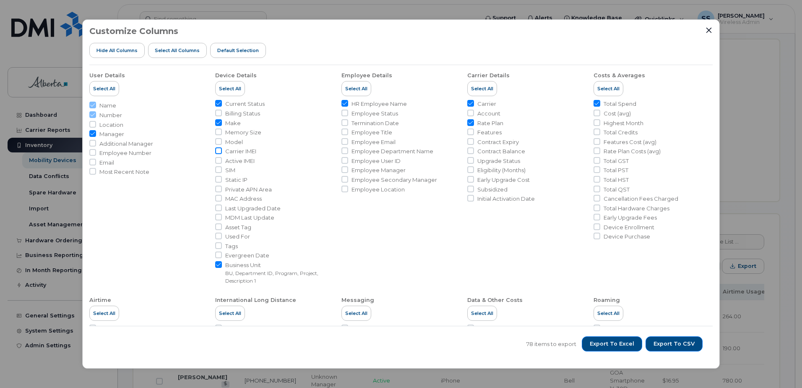
click at [217, 150] on input "Carrier IMEI" at bounding box center [218, 150] width 7 height 7
checkbox input "true"
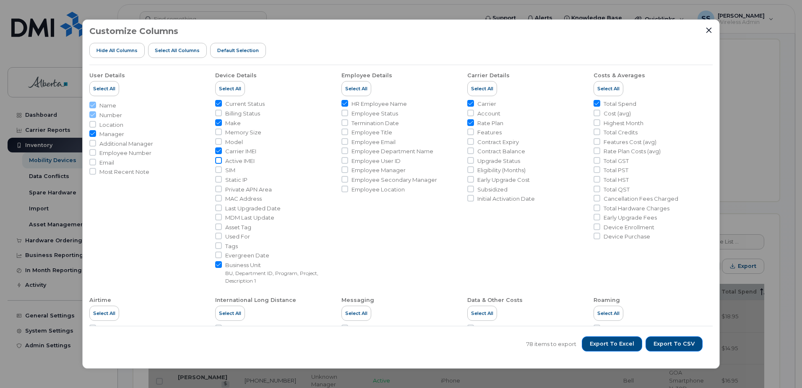
click at [216, 161] on input "Active IMEI" at bounding box center [218, 160] width 7 height 7
checkbox input "true"
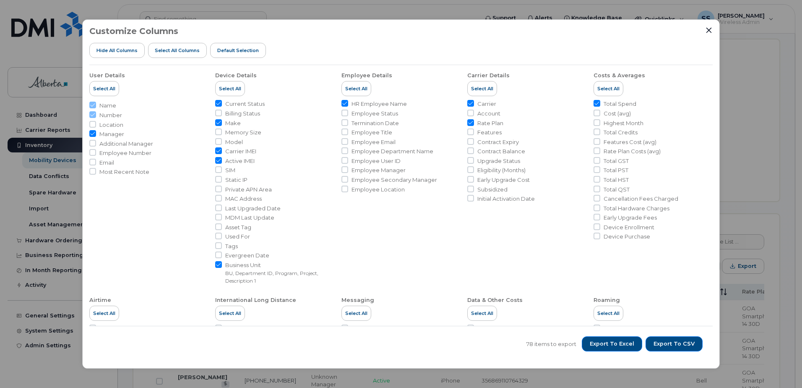
click at [344, 104] on input "HR Employee Name" at bounding box center [344, 103] width 7 height 7
checkbox input "false"
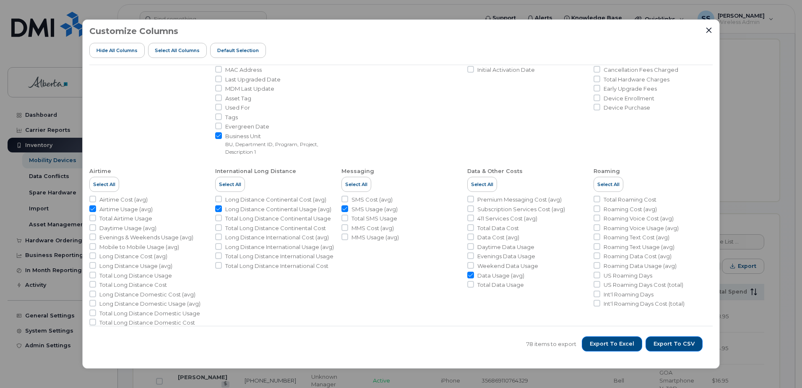
scroll to position [140, 0]
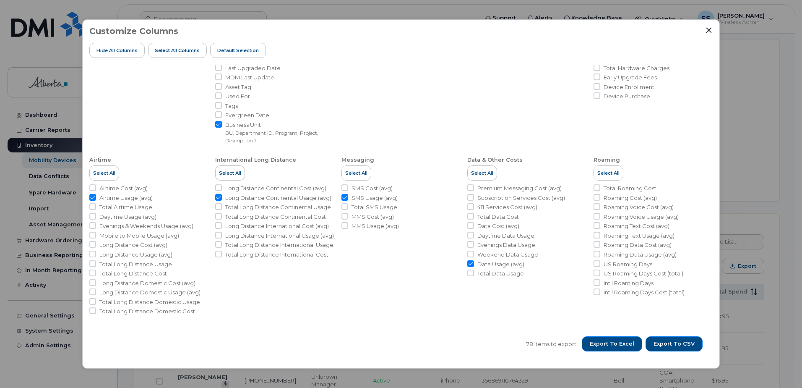
drag, startPoint x: 661, startPoint y: 347, endPoint x: 574, endPoint y: 355, distance: 87.6
click at [574, 355] on div "78 items to export Export to Excel Export to CSV" at bounding box center [400, 344] width 623 height 36
click at [598, 346] on span "Export to Excel" at bounding box center [612, 344] width 44 height 8
click at [578, 89] on li "Carrier Details Select All Carrier Account Rate Plan Features Contract Expiry C…" at bounding box center [526, 34] width 119 height 219
click at [708, 28] on icon "Close" at bounding box center [709, 30] width 7 height 7
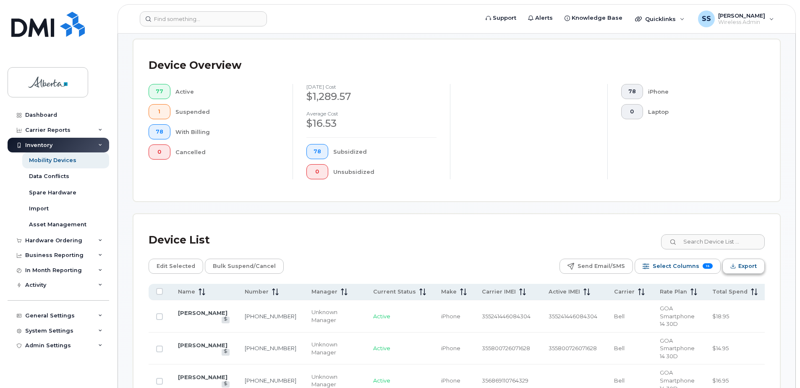
click at [741, 267] on span "Export" at bounding box center [747, 266] width 18 height 13
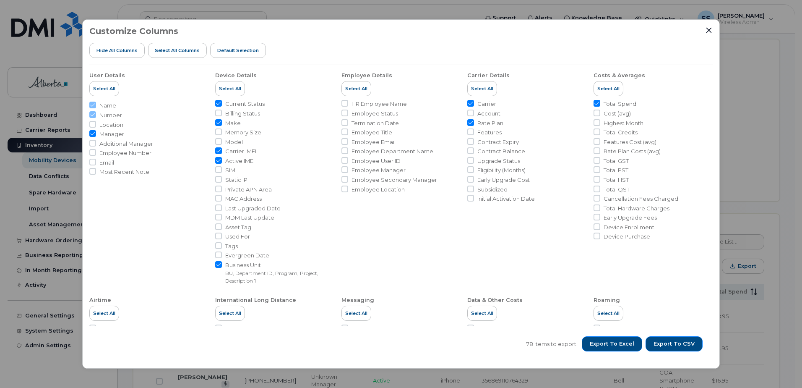
click at [223, 141] on li "Model" at bounding box center [274, 142] width 119 height 8
click at [220, 141] on input "Model" at bounding box center [218, 141] width 7 height 7
checkbox input "true"
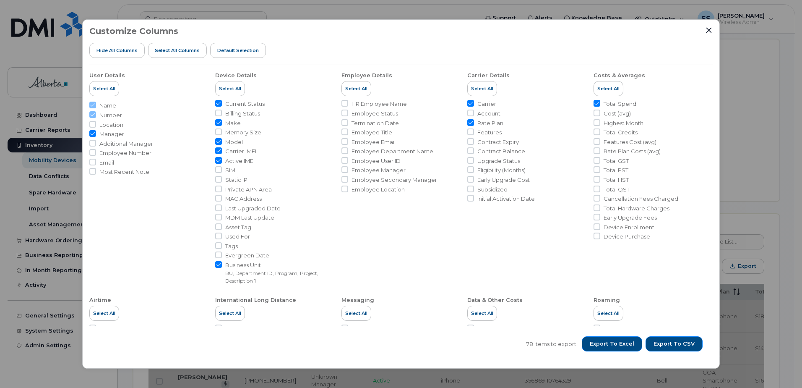
click at [95, 133] on input "Manager" at bounding box center [92, 133] width 7 height 7
checkbox input "false"
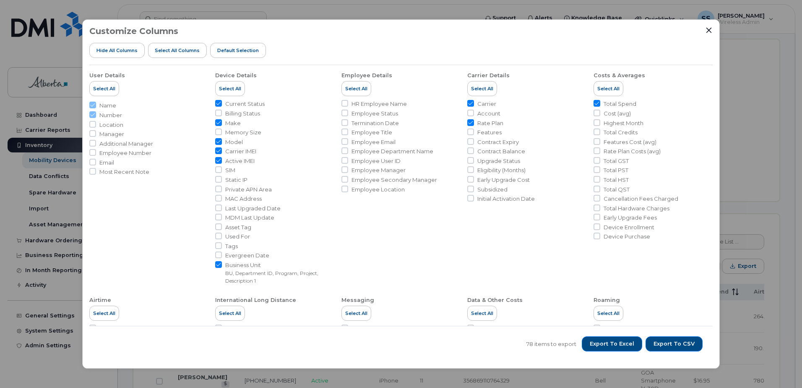
click at [470, 104] on input "Carrier" at bounding box center [470, 103] width 7 height 7
checkbox input "false"
click at [595, 115] on input "Cost (avg)" at bounding box center [597, 112] width 7 height 7
checkbox input "true"
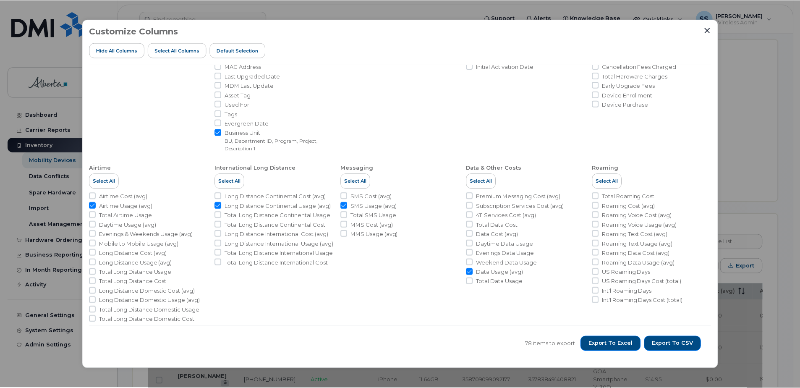
scroll to position [140, 0]
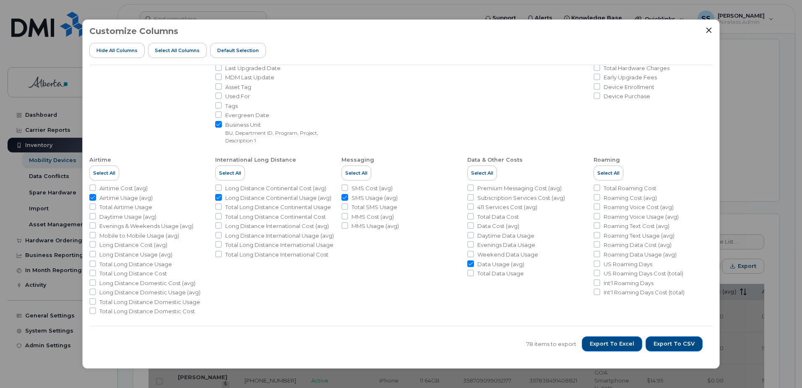
click at [217, 197] on input "Long Distance Continental Usage (avg)" at bounding box center [218, 197] width 7 height 7
checkbox input "false"
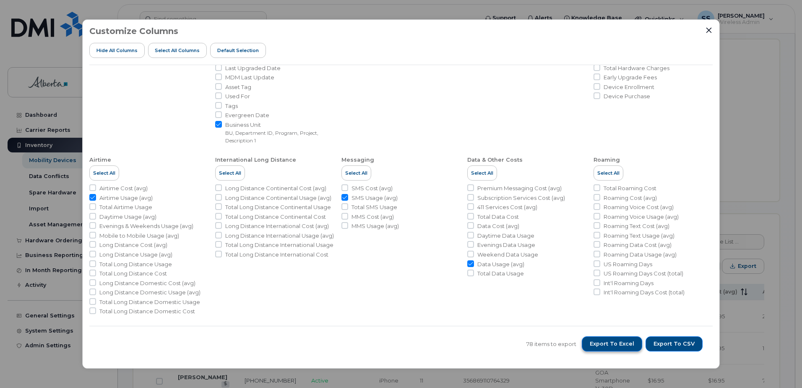
click at [628, 344] on span "Export to Excel" at bounding box center [612, 344] width 44 height 8
click at [489, 98] on li "Carrier Details Select All Carrier Account Rate Plan Features Contract Expiry C…" at bounding box center [526, 34] width 119 height 219
click at [709, 29] on icon "Close" at bounding box center [709, 30] width 7 height 7
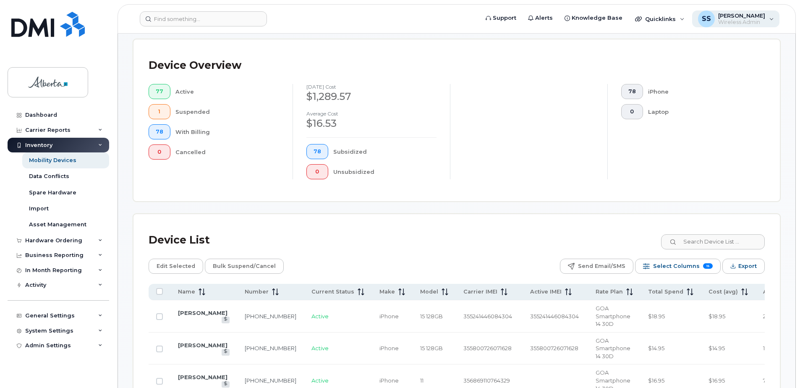
click at [731, 18] on span "[PERSON_NAME]" at bounding box center [741, 15] width 47 height 7
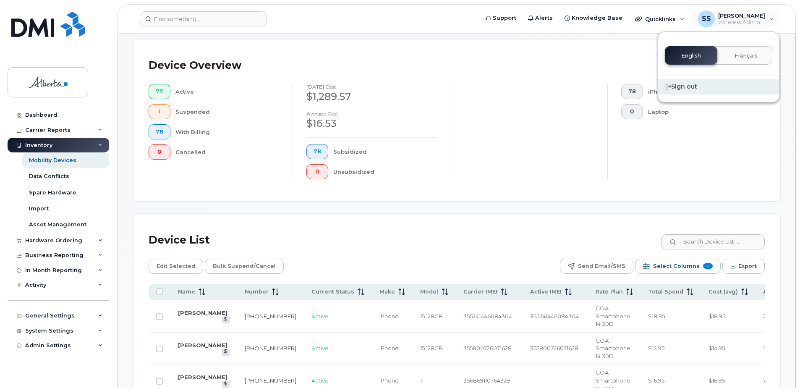
click at [690, 86] on div "Sign out" at bounding box center [718, 87] width 121 height 16
